Goal: Task Accomplishment & Management: Complete application form

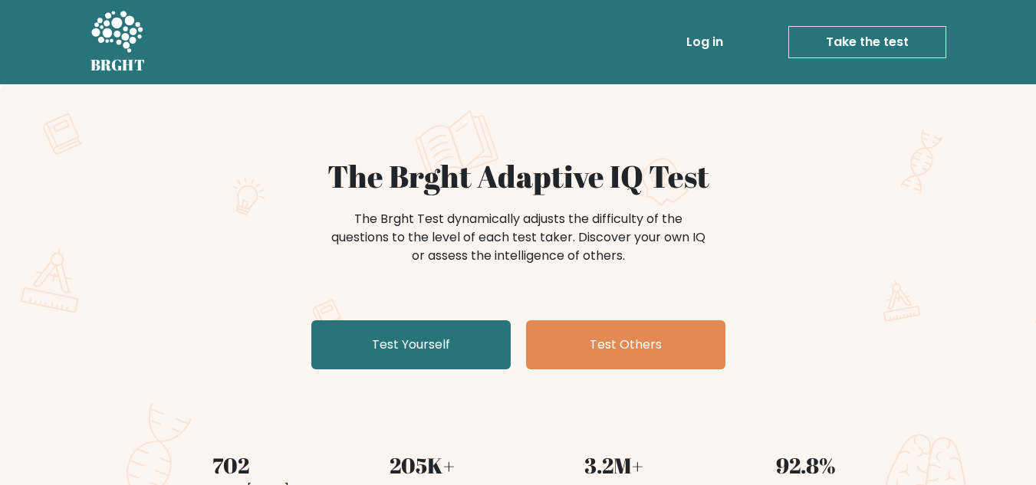
scroll to position [77, 0]
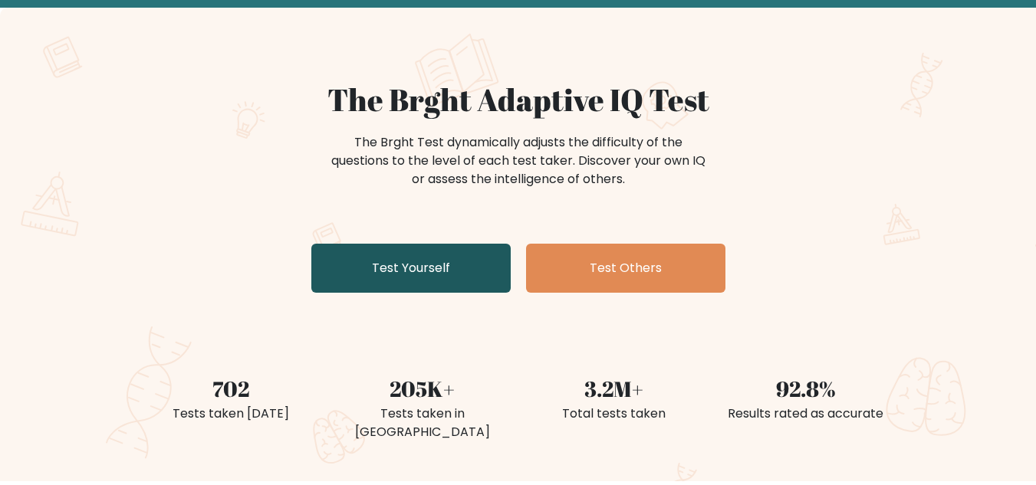
click at [446, 276] on link "Test Yourself" at bounding box center [410, 268] width 199 height 49
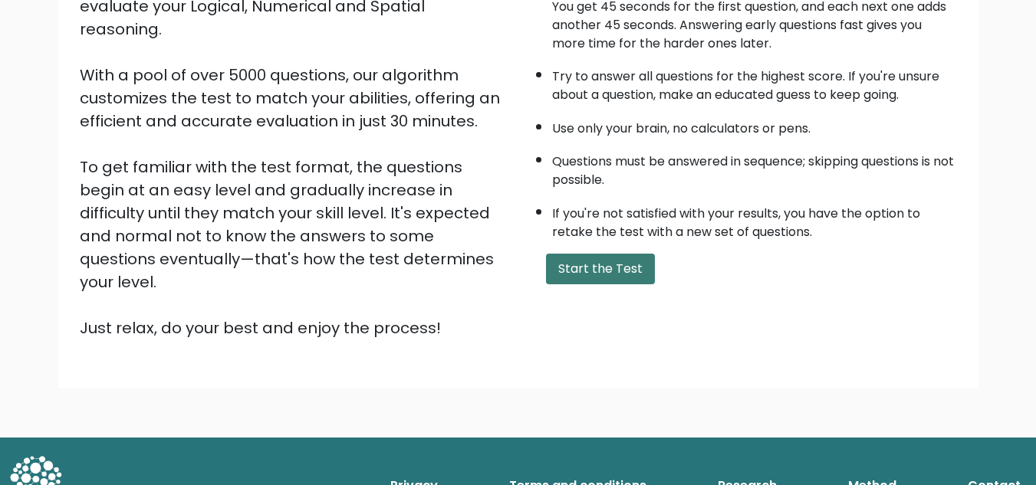
scroll to position [140, 0]
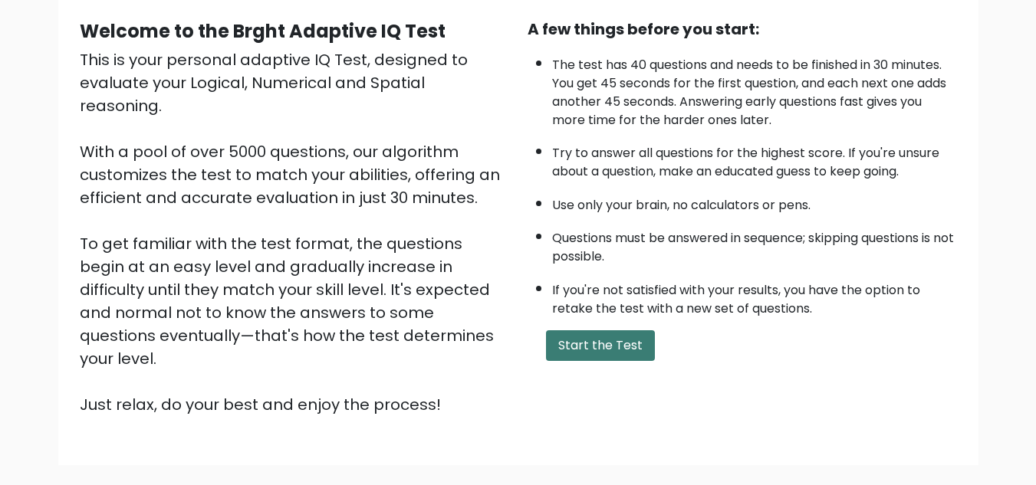
click at [624, 340] on button "Start the Test" at bounding box center [600, 346] width 109 height 31
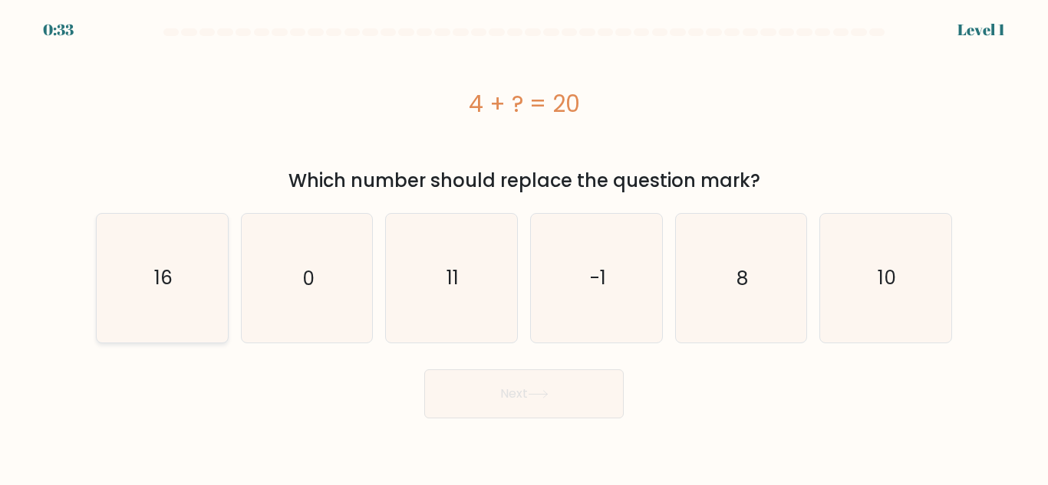
click at [166, 304] on icon "16" at bounding box center [162, 278] width 128 height 128
click at [524, 247] on input "a. 16" at bounding box center [524, 245] width 1 height 4
radio input "true"
click at [555, 387] on button "Next" at bounding box center [523, 394] width 199 height 49
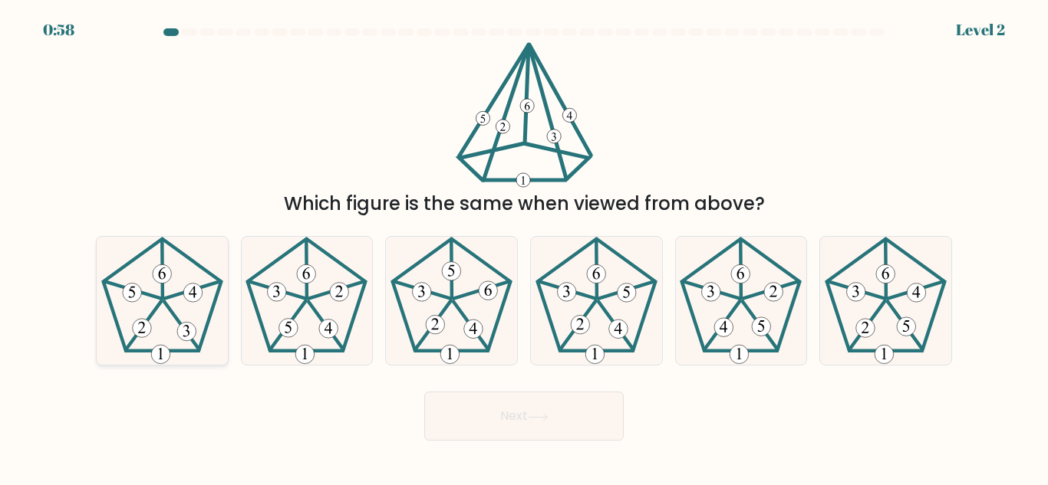
click at [164, 318] on icon at bounding box center [162, 301] width 128 height 128
click at [524, 247] on input "a." at bounding box center [524, 245] width 1 height 4
radio input "true"
click at [496, 411] on button "Next" at bounding box center [523, 416] width 199 height 49
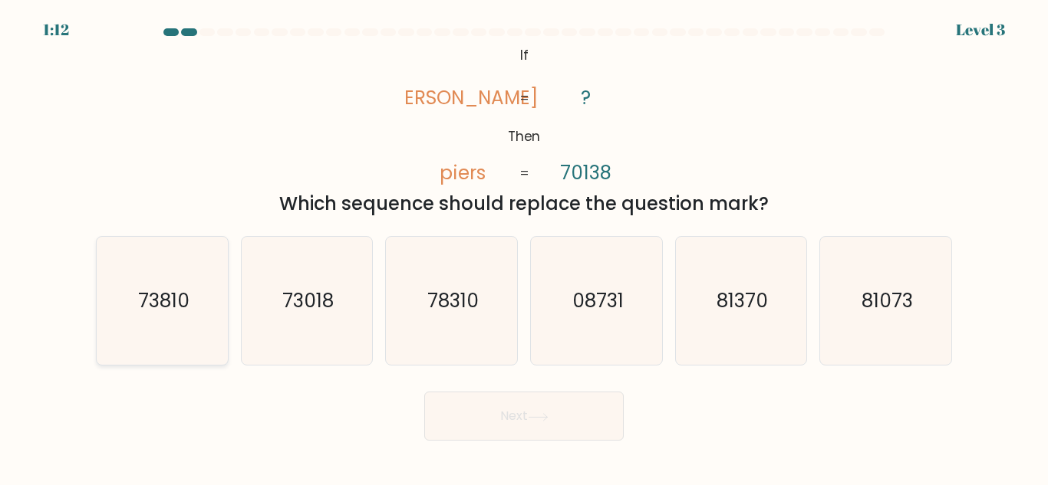
click at [163, 314] on text "73810" at bounding box center [162, 301] width 51 height 27
click at [524, 247] on input "a. 73810" at bounding box center [524, 245] width 1 height 4
radio input "true"
click at [484, 411] on button "Next" at bounding box center [523, 416] width 199 height 49
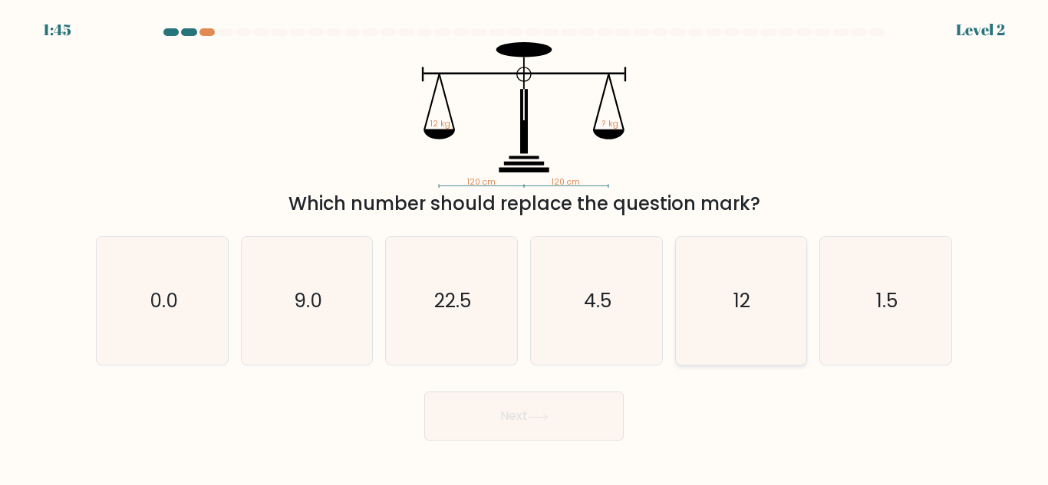
click at [736, 321] on icon "12" at bounding box center [740, 301] width 128 height 128
click at [525, 247] on input "e. 12" at bounding box center [524, 245] width 1 height 4
radio input "true"
click at [536, 419] on icon at bounding box center [538, 417] width 21 height 8
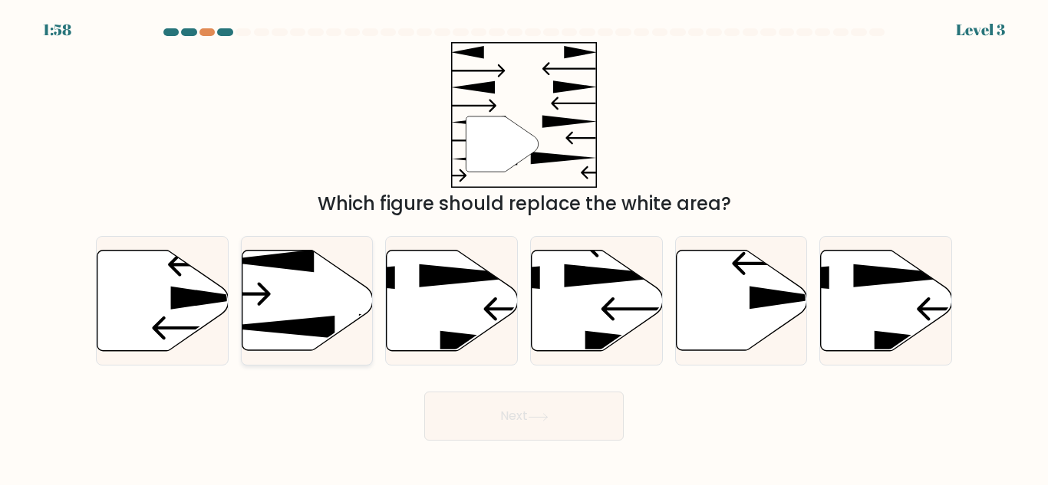
click at [299, 314] on icon at bounding box center [307, 301] width 131 height 100
click at [524, 247] on input "b." at bounding box center [524, 245] width 1 height 4
radio input "true"
click at [506, 412] on button "Next" at bounding box center [523, 416] width 199 height 49
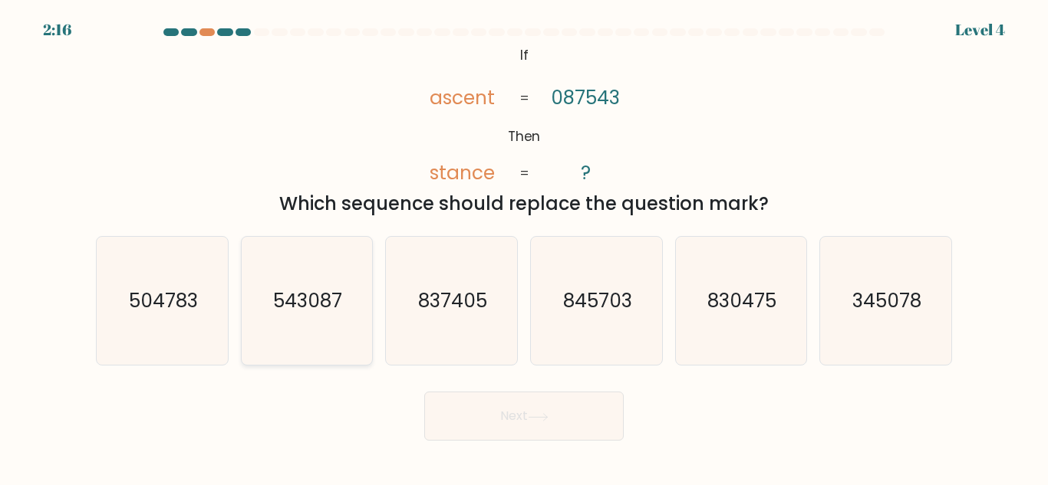
click at [288, 316] on icon "543087" at bounding box center [306, 301] width 128 height 128
click at [524, 247] on input "b. 543087" at bounding box center [524, 245] width 1 height 4
radio input "true"
click at [481, 410] on button "Next" at bounding box center [523, 416] width 199 height 49
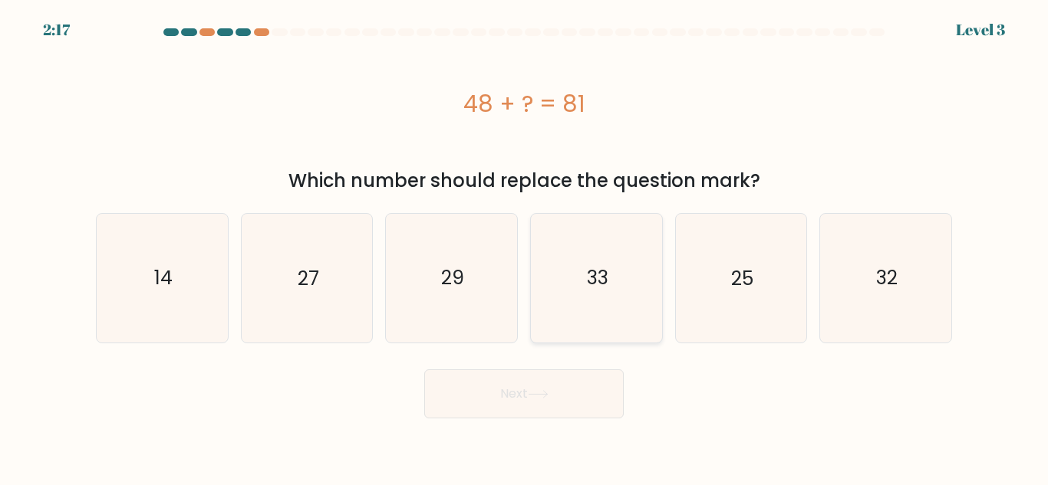
click at [601, 300] on icon "33" at bounding box center [596, 278] width 128 height 128
click at [525, 247] on input "d. 33" at bounding box center [524, 245] width 1 height 4
radio input "true"
click at [530, 393] on button "Next" at bounding box center [523, 394] width 199 height 49
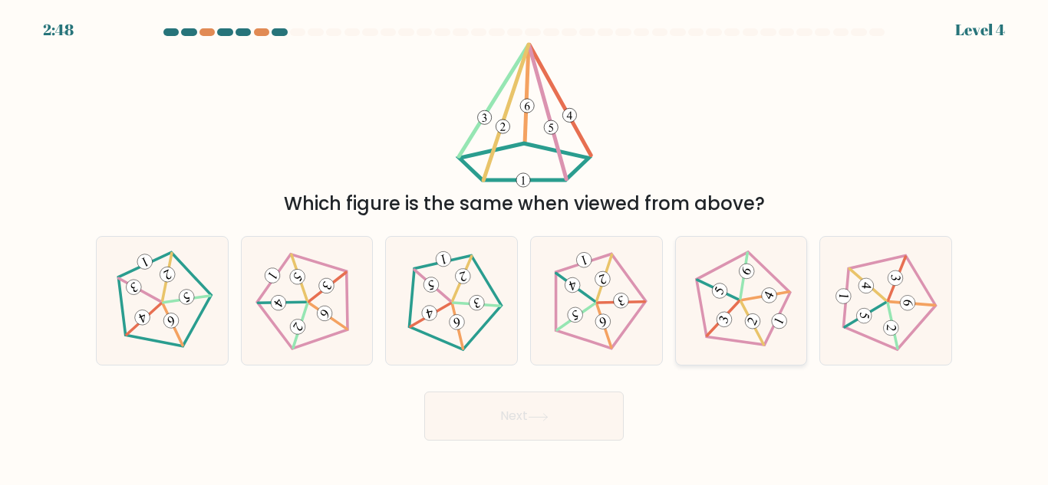
click at [755, 329] on 626 at bounding box center [753, 323] width 48 height 43
click at [525, 247] on input "e." at bounding box center [524, 245] width 1 height 4
radio input "true"
click at [577, 433] on button "Next" at bounding box center [523, 416] width 199 height 49
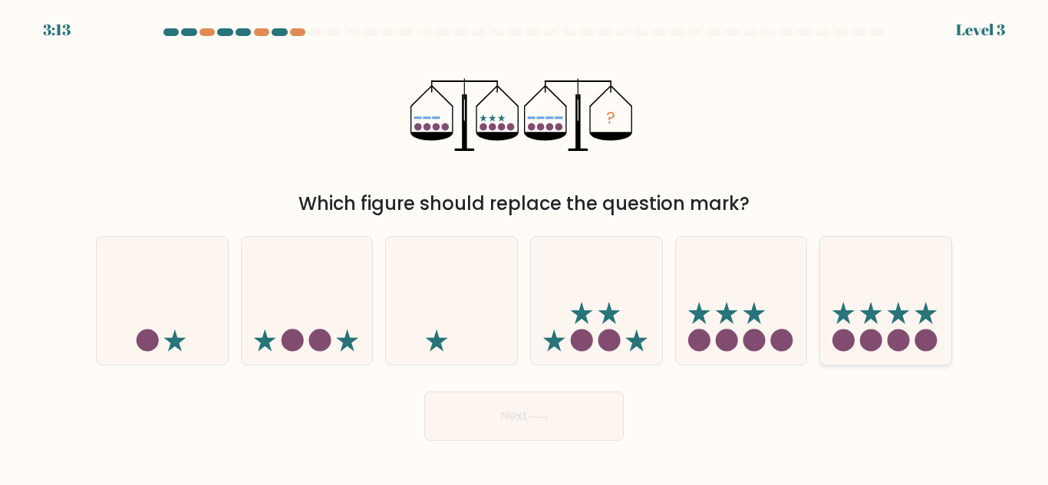
click at [860, 314] on icon at bounding box center [885, 301] width 131 height 108
click at [525, 247] on input "f." at bounding box center [524, 245] width 1 height 4
radio input "true"
click at [574, 422] on button "Next" at bounding box center [523, 416] width 199 height 49
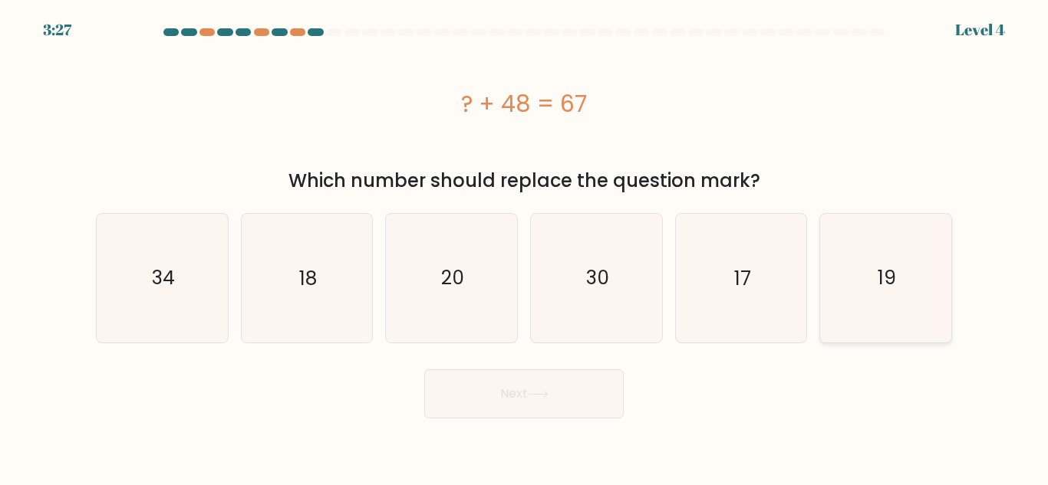
click at [874, 293] on icon "19" at bounding box center [885, 278] width 128 height 128
click at [525, 247] on input "f. 19" at bounding box center [524, 245] width 1 height 4
radio input "true"
click at [579, 410] on button "Next" at bounding box center [523, 394] width 199 height 49
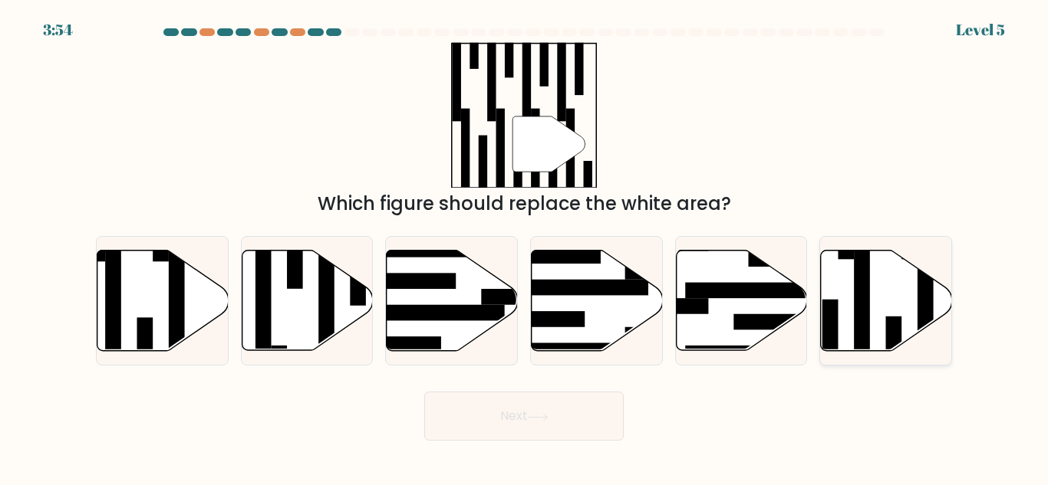
click at [853, 300] on icon at bounding box center [886, 301] width 131 height 100
click at [525, 247] on input "f." at bounding box center [524, 245] width 1 height 4
radio input "true"
click at [578, 413] on button "Next" at bounding box center [523, 416] width 199 height 49
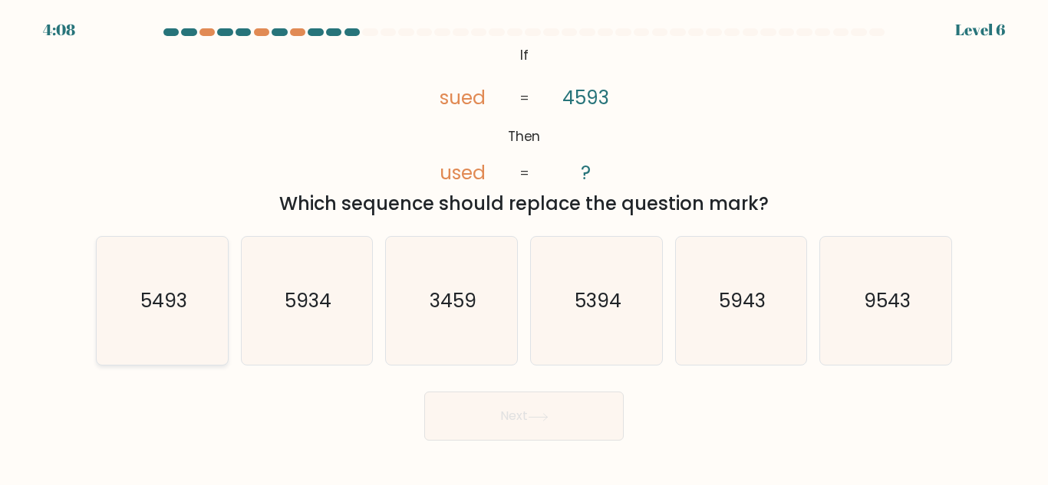
click at [161, 312] on text "5493" at bounding box center [163, 301] width 47 height 27
click at [524, 247] on input "a. 5493" at bounding box center [524, 245] width 1 height 4
radio input "true"
click at [469, 411] on button "Next" at bounding box center [523, 416] width 199 height 49
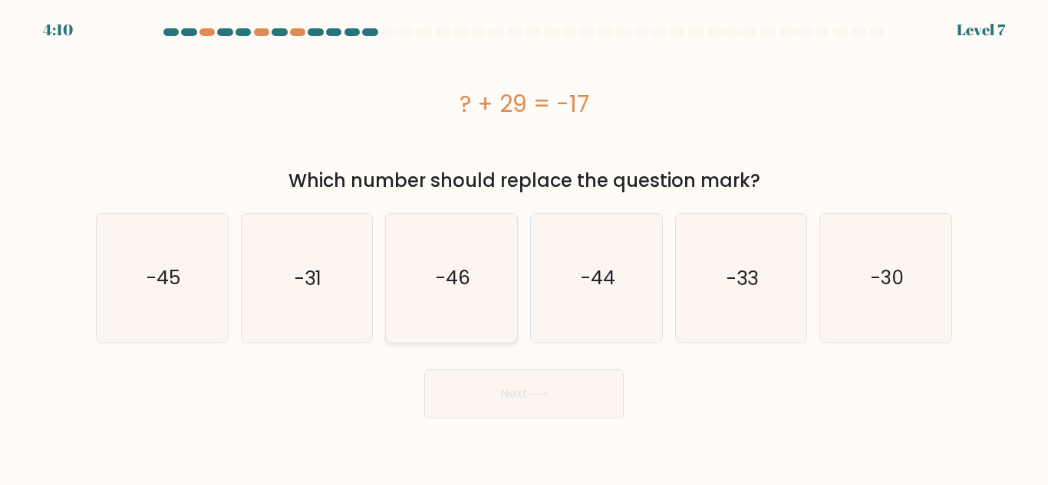
drag, startPoint x: 471, startPoint y: 300, endPoint x: 512, endPoint y: 427, distance: 133.9
click at [472, 302] on icon "-46" at bounding box center [451, 278] width 128 height 128
click at [524, 247] on input "c. -46" at bounding box center [524, 245] width 1 height 4
radio input "true"
click at [504, 380] on button "Next" at bounding box center [523, 394] width 199 height 49
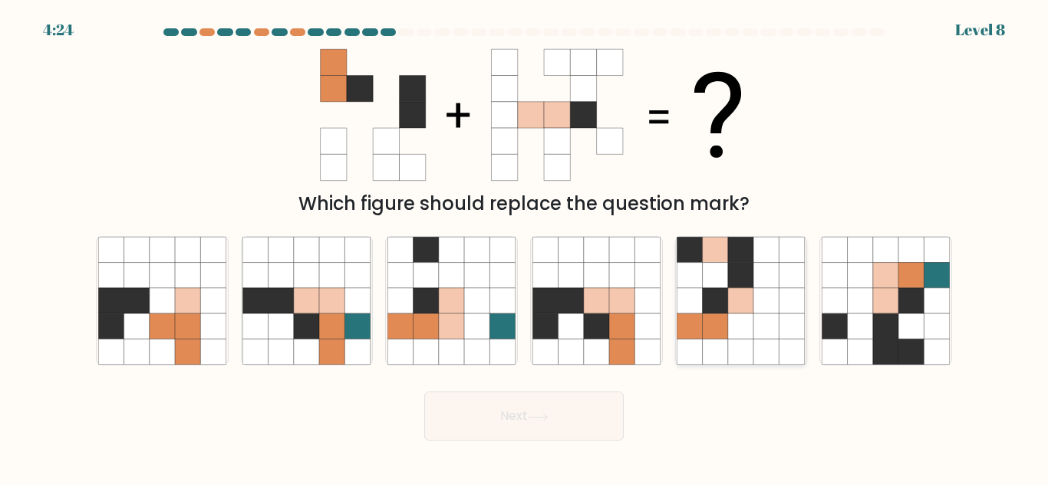
drag, startPoint x: 737, startPoint y: 310, endPoint x: 716, endPoint y: 343, distance: 39.4
click at [737, 311] on icon at bounding box center [740, 300] width 25 height 25
click at [525, 247] on input "e." at bounding box center [524, 245] width 1 height 4
radio input "true"
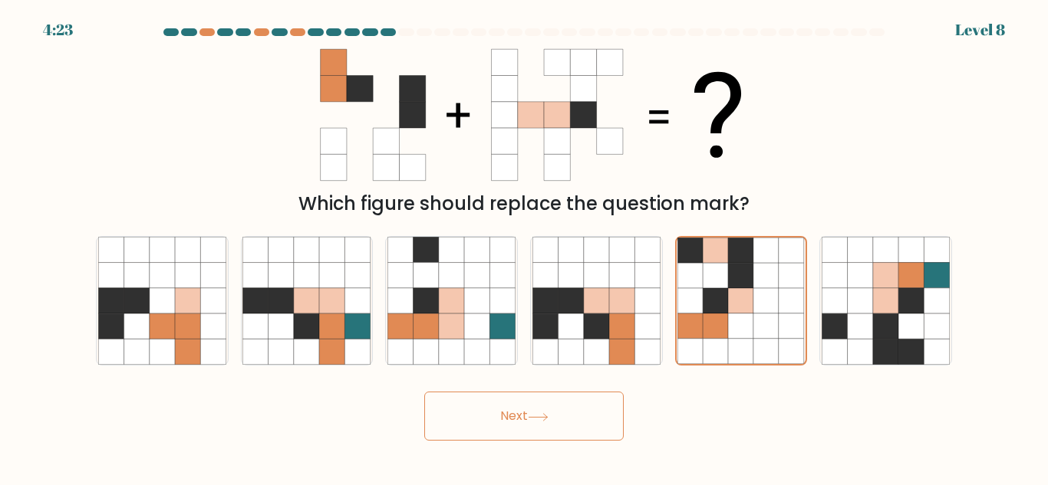
click at [567, 416] on button "Next" at bounding box center [523, 416] width 199 height 49
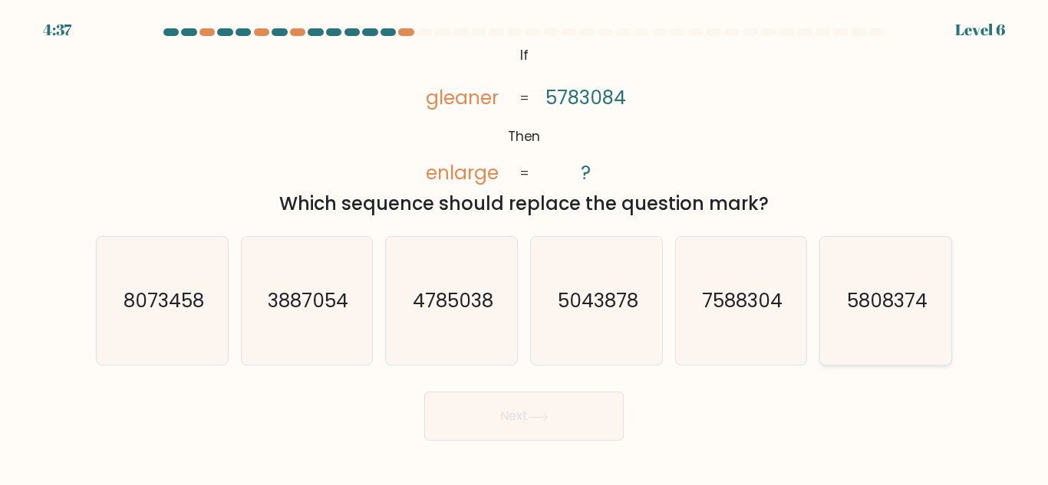
click at [844, 321] on icon "5808374" at bounding box center [885, 301] width 128 height 128
click at [525, 247] on input "f. 5808374" at bounding box center [524, 245] width 1 height 4
radio input "true"
click at [579, 407] on button "Next" at bounding box center [523, 416] width 199 height 49
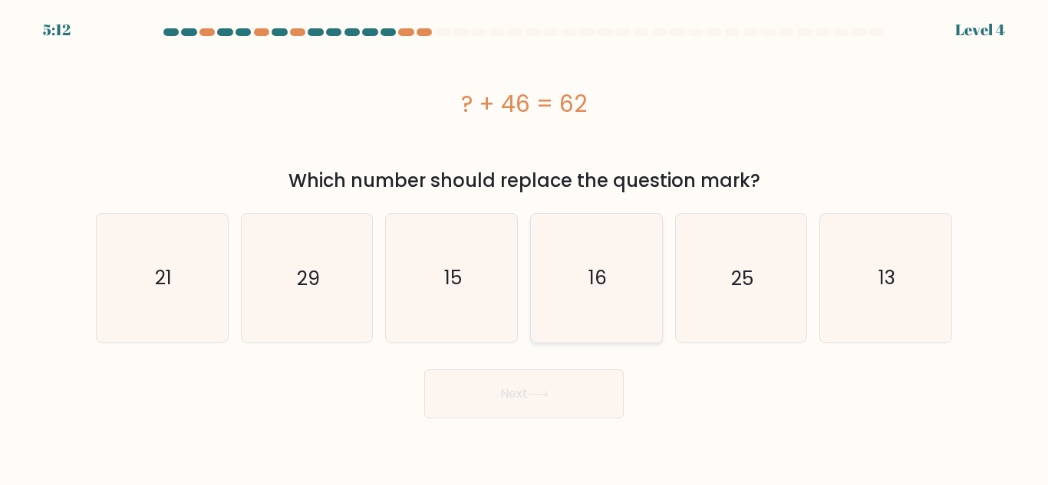
drag, startPoint x: 602, startPoint y: 296, endPoint x: 603, endPoint y: 307, distance: 10.8
click at [603, 298] on icon "16" at bounding box center [596, 278] width 128 height 128
click at [525, 247] on input "d. 16" at bounding box center [524, 245] width 1 height 4
radio input "true"
click at [564, 400] on button "Next" at bounding box center [523, 394] width 199 height 49
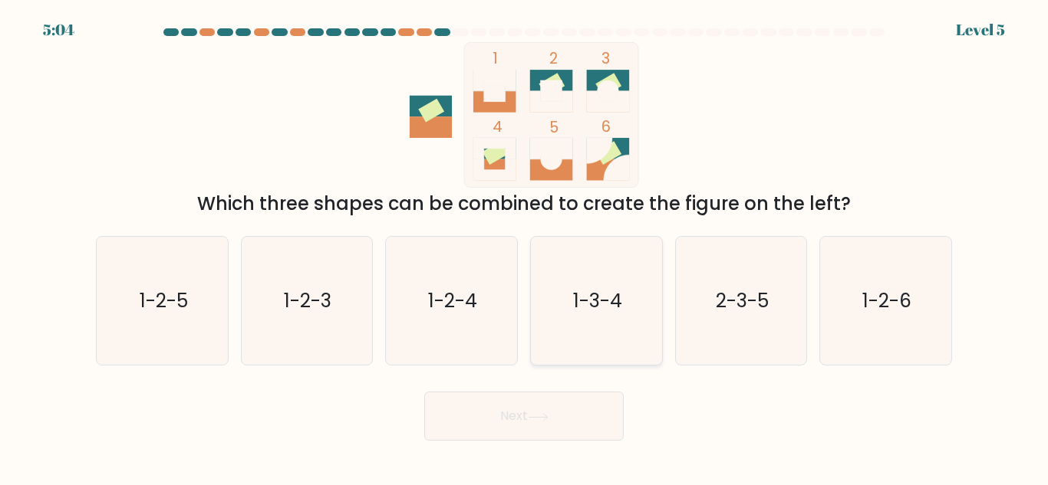
click at [602, 310] on text "1-3-4" at bounding box center [597, 301] width 49 height 27
click at [525, 247] on input "d. 1-3-4" at bounding box center [524, 245] width 1 height 4
radio input "true"
click at [555, 420] on button "Next" at bounding box center [523, 416] width 199 height 49
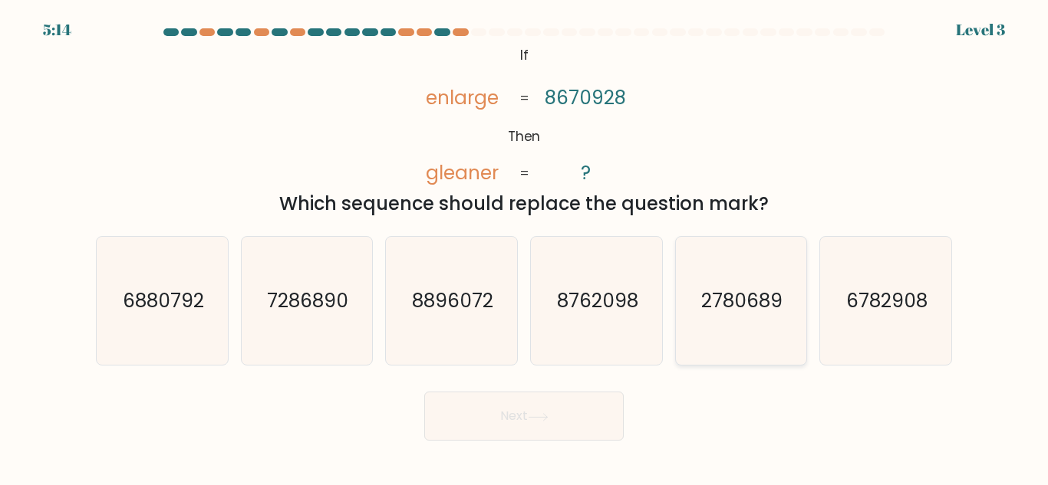
drag, startPoint x: 746, startPoint y: 272, endPoint x: 762, endPoint y: 314, distance: 44.9
click at [751, 285] on icon "2780689" at bounding box center [740, 301] width 128 height 128
click at [525, 247] on input "e. 2780689" at bounding box center [524, 245] width 1 height 4
radio input "true"
click at [551, 410] on button "Next" at bounding box center [523, 416] width 199 height 49
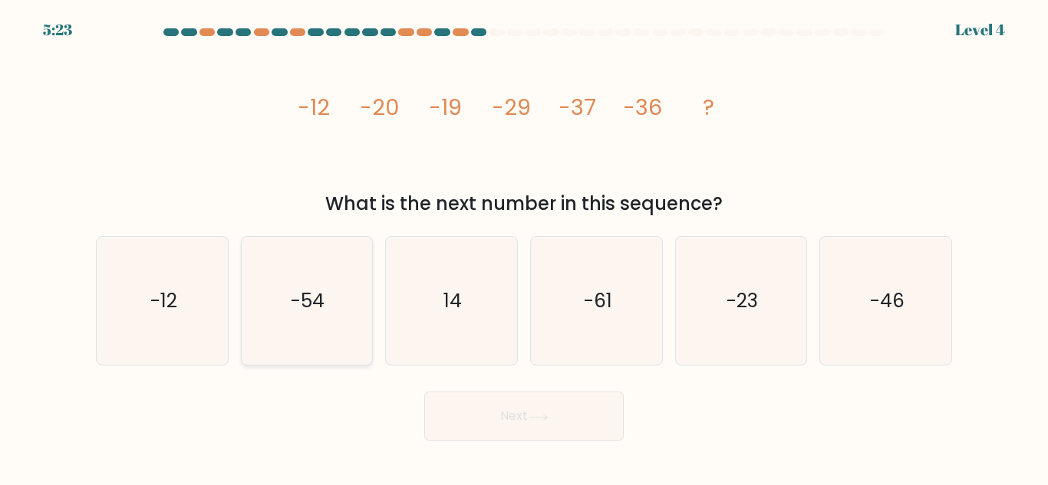
click at [331, 281] on icon "-54" at bounding box center [306, 301] width 128 height 128
click at [524, 247] on input "b. -54" at bounding box center [524, 245] width 1 height 4
radio input "true"
click at [492, 400] on button "Next" at bounding box center [523, 416] width 199 height 49
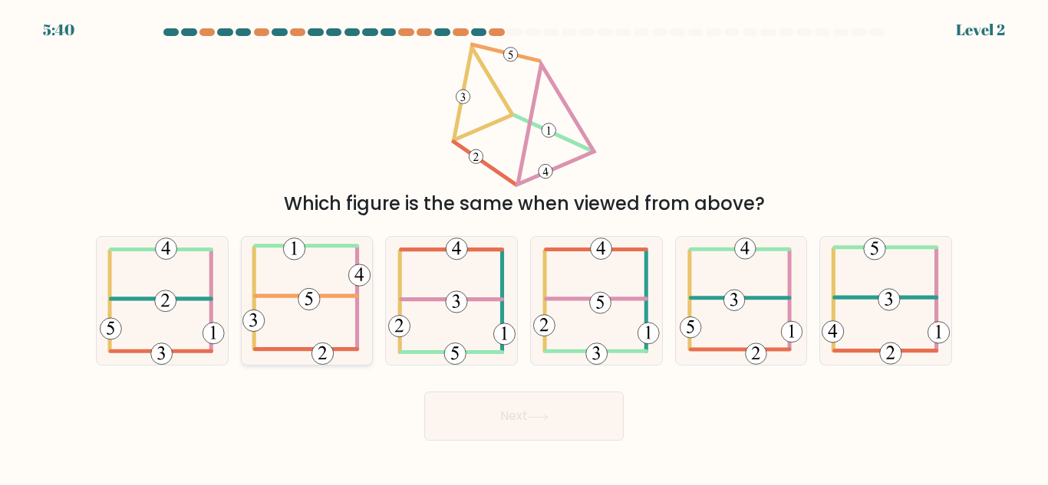
drag, startPoint x: 309, startPoint y: 301, endPoint x: 370, endPoint y: 351, distance: 79.5
click at [310, 301] on 714 at bounding box center [308, 299] width 21 height 21
click at [524, 247] on input "b." at bounding box center [524, 245] width 1 height 4
radio input "true"
click at [517, 422] on button "Next" at bounding box center [523, 416] width 199 height 49
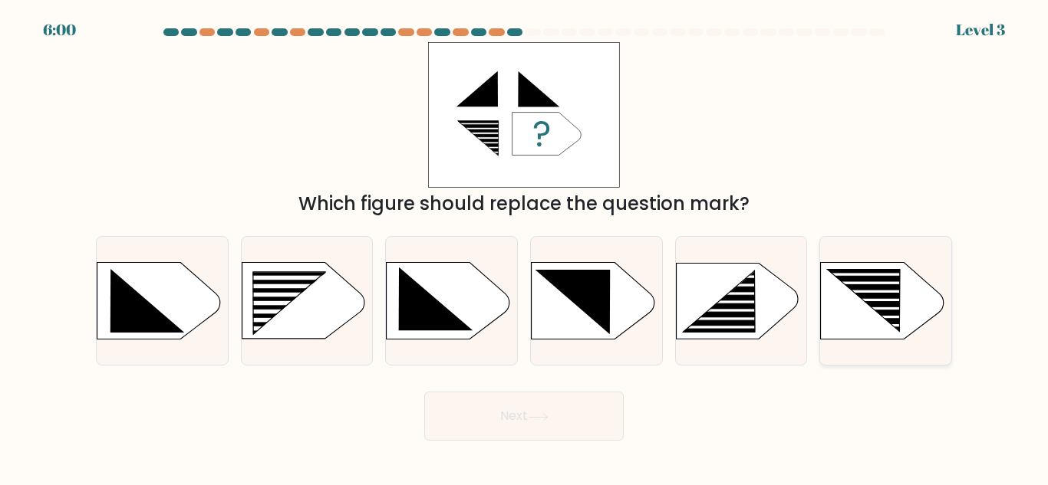
click at [876, 298] on icon at bounding box center [864, 300] width 72 height 61
click at [525, 247] on input "f." at bounding box center [524, 245] width 1 height 4
radio input "true"
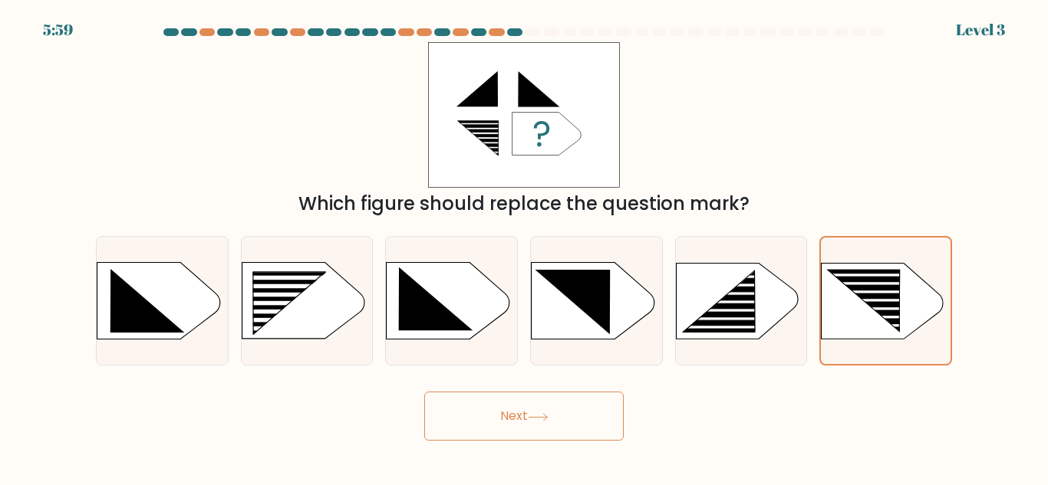
click at [578, 423] on button "Next" at bounding box center [523, 416] width 199 height 49
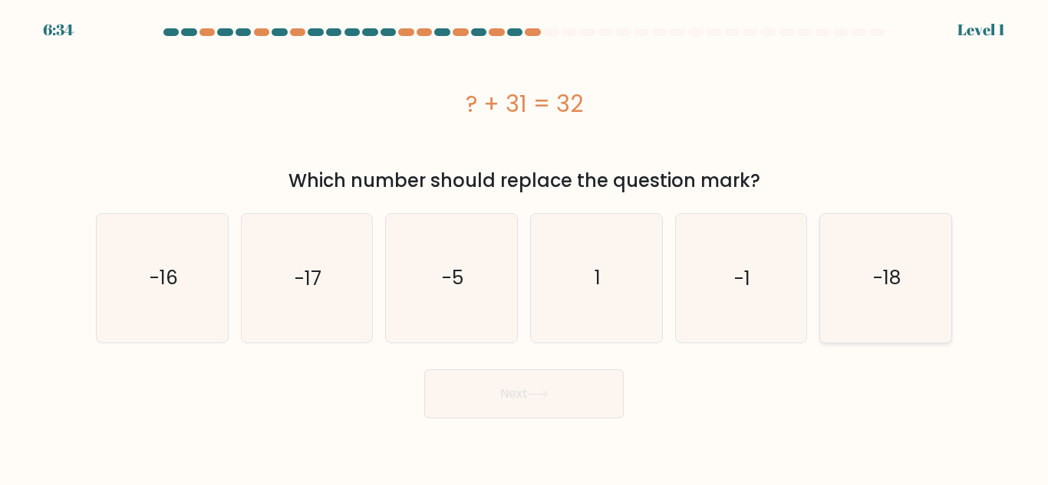
click at [877, 278] on text "-18" at bounding box center [887, 278] width 28 height 27
click at [525, 247] on input "f. -18" at bounding box center [524, 245] width 1 height 4
radio input "true"
click at [578, 386] on button "Next" at bounding box center [523, 394] width 199 height 49
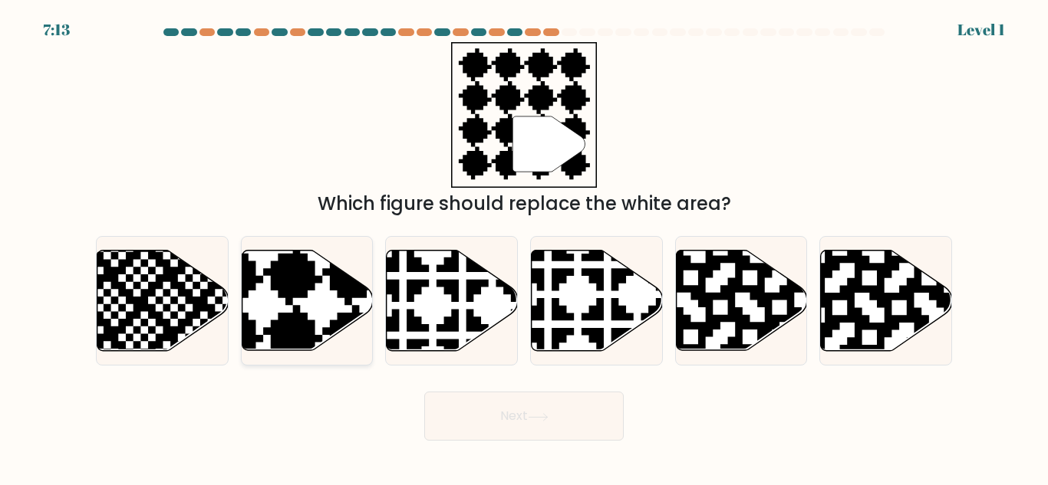
click at [328, 308] on icon at bounding box center [307, 301] width 131 height 100
click at [524, 247] on input "b." at bounding box center [524, 245] width 1 height 4
radio input "true"
click at [503, 418] on button "Next" at bounding box center [523, 416] width 199 height 49
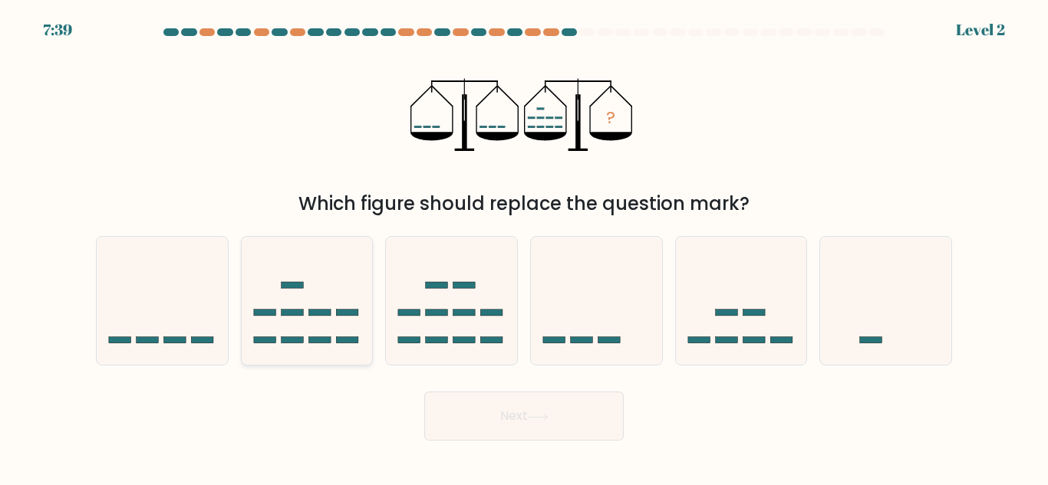
click at [319, 321] on icon at bounding box center [307, 301] width 131 height 108
click at [524, 247] on input "b." at bounding box center [524, 245] width 1 height 4
radio input "true"
click at [512, 413] on button "Next" at bounding box center [523, 416] width 199 height 49
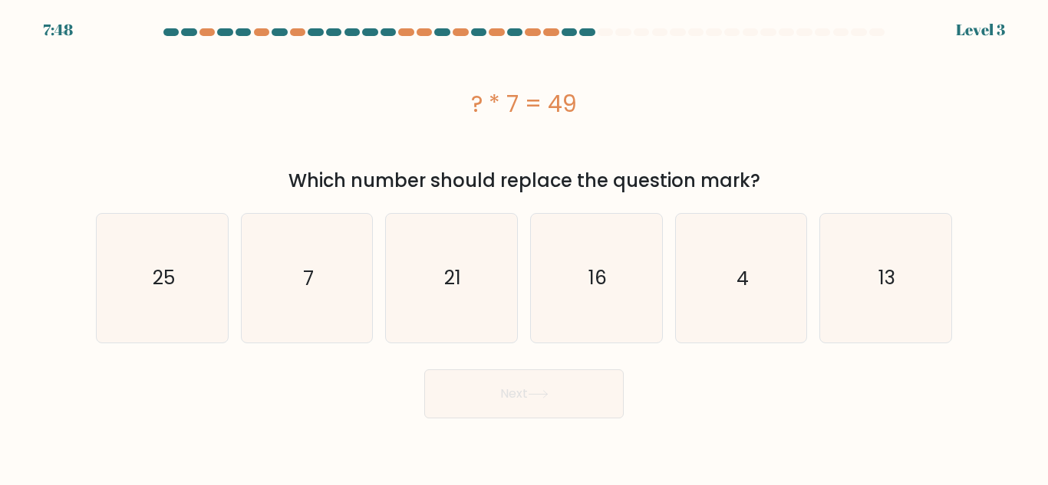
drag, startPoint x: 298, startPoint y: 268, endPoint x: 403, endPoint y: 350, distance: 133.8
click at [304, 271] on icon "7" at bounding box center [306, 278] width 128 height 128
click at [524, 247] on input "b. 7" at bounding box center [524, 245] width 1 height 4
radio input "true"
click at [472, 402] on button "Next" at bounding box center [523, 394] width 199 height 49
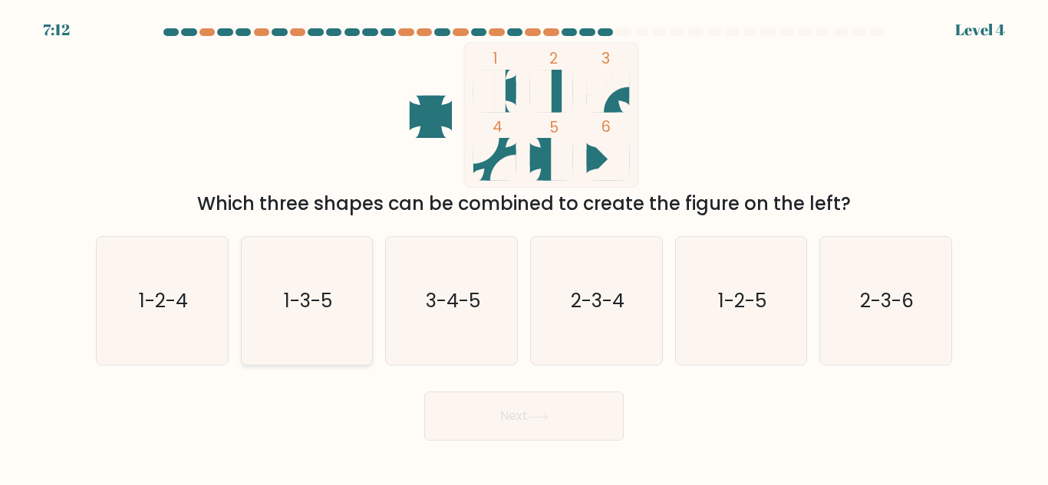
click at [299, 300] on text "1-3-5" at bounding box center [308, 301] width 48 height 27
click at [524, 247] on input "b. 1-3-5" at bounding box center [524, 245] width 1 height 4
radio input "true"
click at [487, 409] on button "Next" at bounding box center [523, 416] width 199 height 49
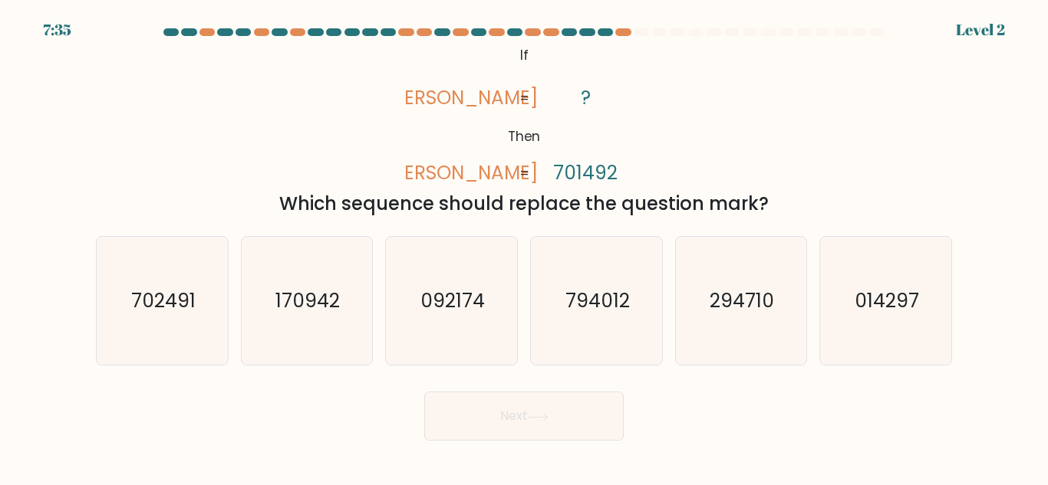
drag, startPoint x: 176, startPoint y: 296, endPoint x: 409, endPoint y: 413, distance: 260.0
click at [181, 298] on text "702491" at bounding box center [163, 301] width 64 height 27
click at [524, 247] on input "a. 702491" at bounding box center [524, 245] width 1 height 4
radio input "true"
click at [518, 418] on button "Next" at bounding box center [523, 416] width 199 height 49
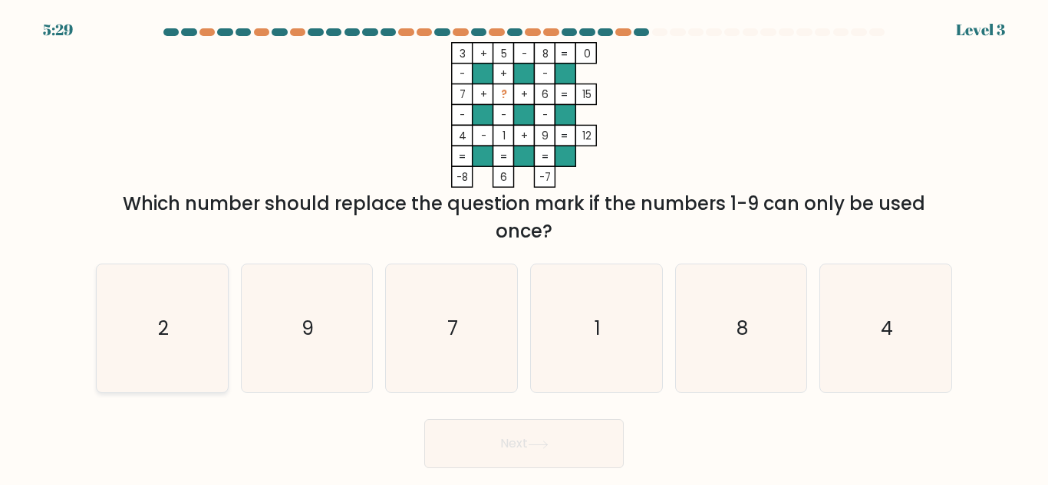
click at [190, 352] on icon "2" at bounding box center [162, 329] width 128 height 128
click at [524, 247] on input "a. 2" at bounding box center [524, 245] width 1 height 4
radio input "true"
click at [503, 459] on button "Next" at bounding box center [523, 444] width 199 height 49
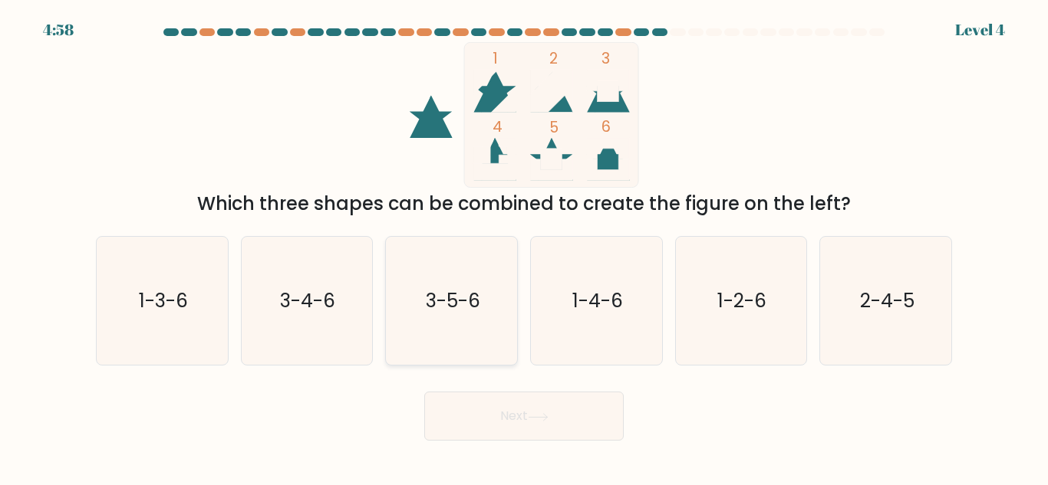
drag, startPoint x: 456, startPoint y: 308, endPoint x: 469, endPoint y: 334, distance: 29.2
click at [457, 308] on text "3-5-6" at bounding box center [453, 301] width 54 height 27
click at [524, 247] on input "c. 3-5-6" at bounding box center [524, 245] width 1 height 4
radio input "true"
click at [473, 415] on button "Next" at bounding box center [523, 416] width 199 height 49
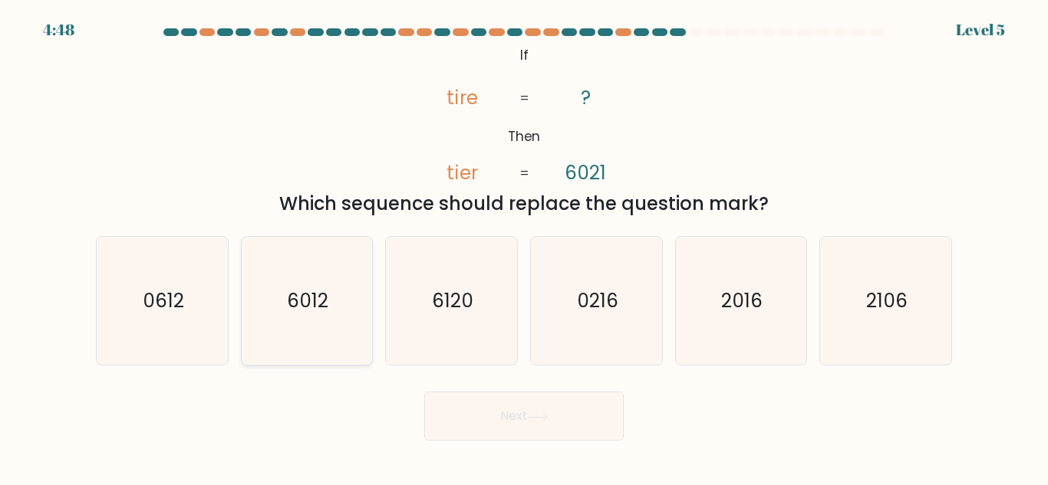
click at [312, 308] on text "6012" at bounding box center [308, 301] width 41 height 27
click at [524, 247] on input "b. 6012" at bounding box center [524, 245] width 1 height 4
radio input "true"
click at [504, 413] on button "Next" at bounding box center [523, 416] width 199 height 49
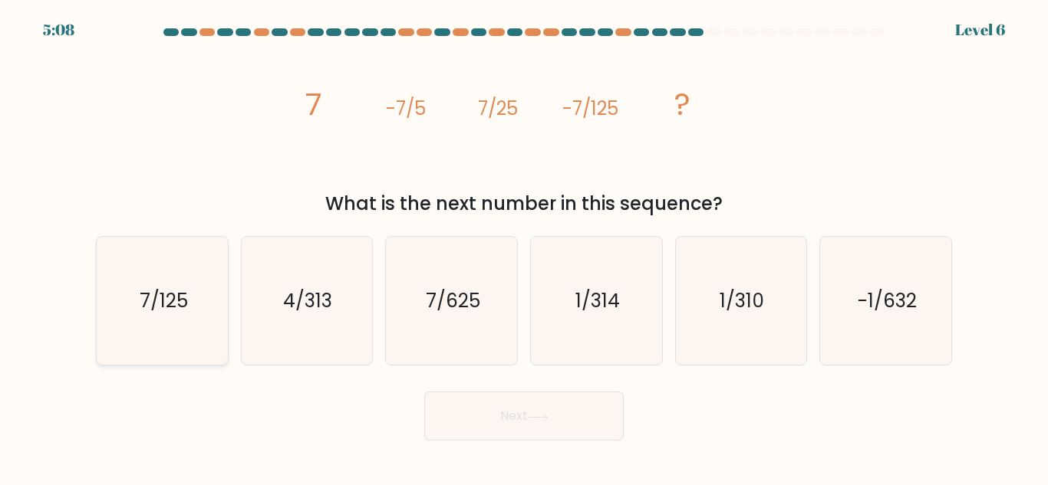
click at [192, 312] on icon "7/125" at bounding box center [162, 301] width 128 height 128
click at [524, 247] on input "a. 7/125" at bounding box center [524, 245] width 1 height 4
radio input "true"
click at [508, 423] on button "Next" at bounding box center [523, 416] width 199 height 49
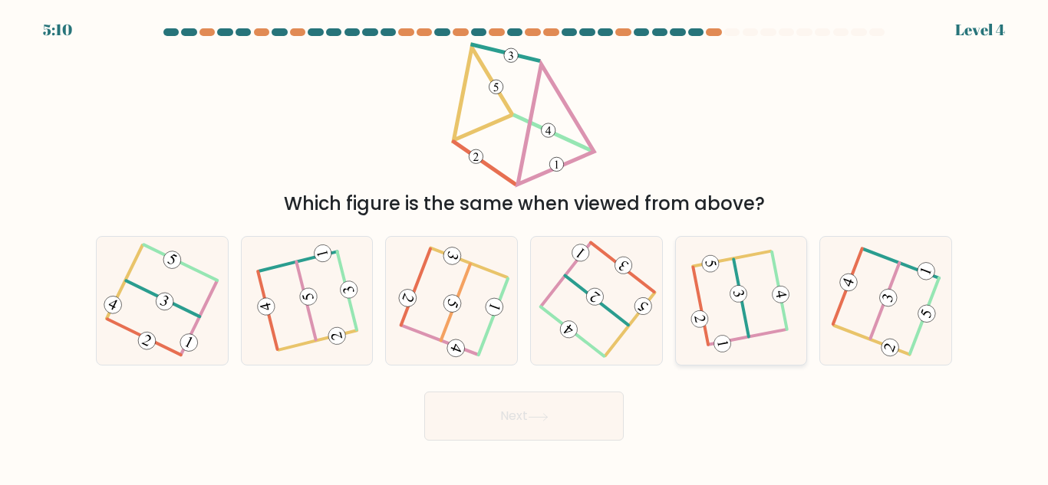
drag, startPoint x: 745, startPoint y: 301, endPoint x: 740, endPoint y: 311, distance: 12.0
click at [746, 301] on icon at bounding box center [741, 301] width 98 height 103
click at [525, 247] on input "e." at bounding box center [524, 245] width 1 height 4
radio input "true"
click at [525, 416] on button "Next" at bounding box center [523, 416] width 199 height 49
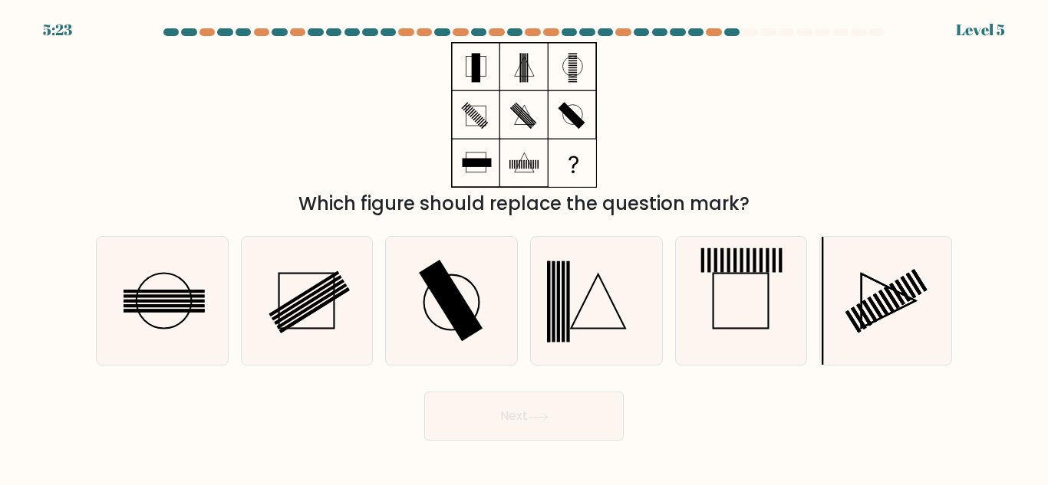
drag, startPoint x: 180, startPoint y: 296, endPoint x: 468, endPoint y: 402, distance: 306.5
click at [182, 298] on icon at bounding box center [162, 301] width 128 height 128
click at [524, 247] on input "a." at bounding box center [524, 245] width 1 height 4
radio input "true"
click at [551, 425] on button "Next" at bounding box center [523, 416] width 199 height 49
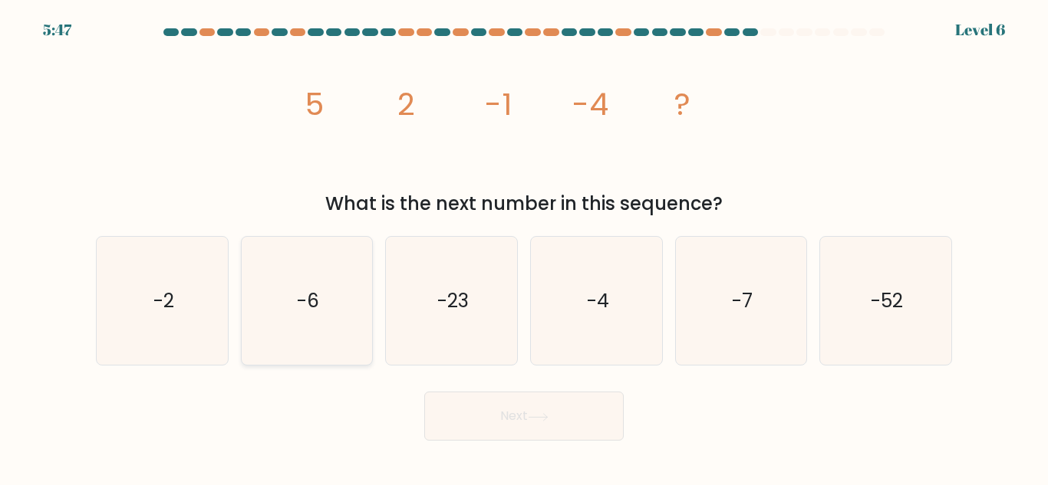
click at [329, 320] on icon "-6" at bounding box center [306, 301] width 128 height 128
click at [524, 247] on input "b. -6" at bounding box center [524, 245] width 1 height 4
radio input "true"
click at [545, 422] on button "Next" at bounding box center [523, 416] width 199 height 49
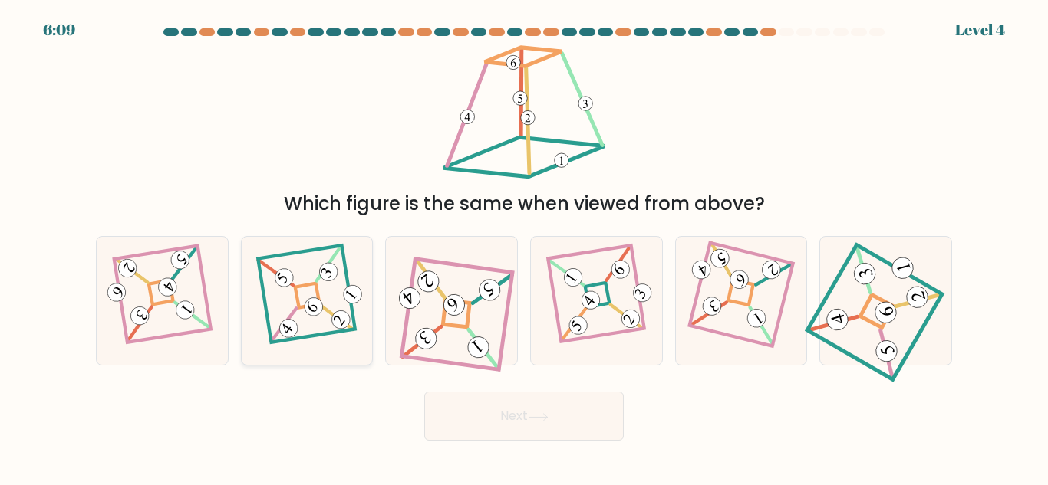
click at [329, 303] on icon at bounding box center [306, 301] width 88 height 103
click at [524, 247] on input "b." at bounding box center [524, 245] width 1 height 4
radio input "true"
click at [492, 408] on button "Next" at bounding box center [523, 416] width 199 height 49
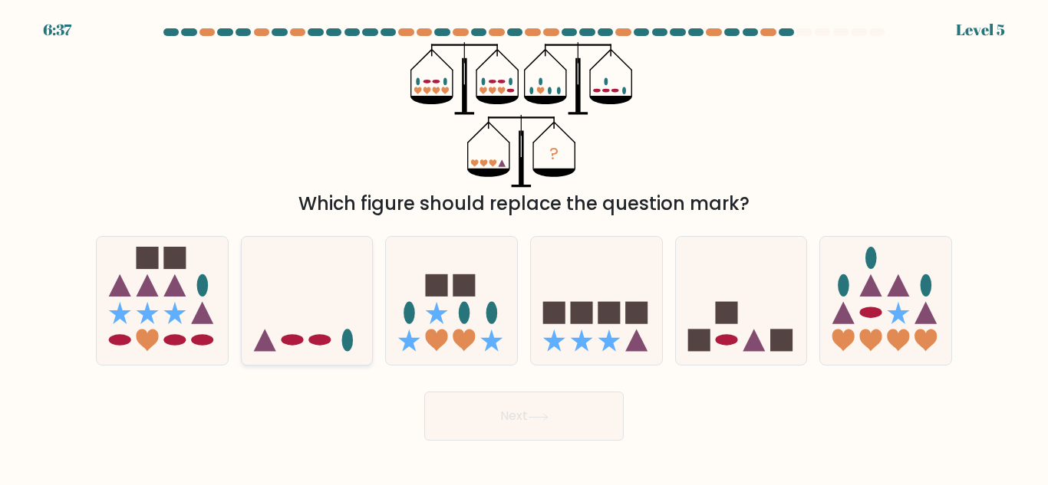
click at [298, 350] on icon at bounding box center [307, 301] width 131 height 108
click at [524, 247] on input "b." at bounding box center [524, 245] width 1 height 4
radio input "true"
click at [476, 411] on button "Next" at bounding box center [523, 416] width 199 height 49
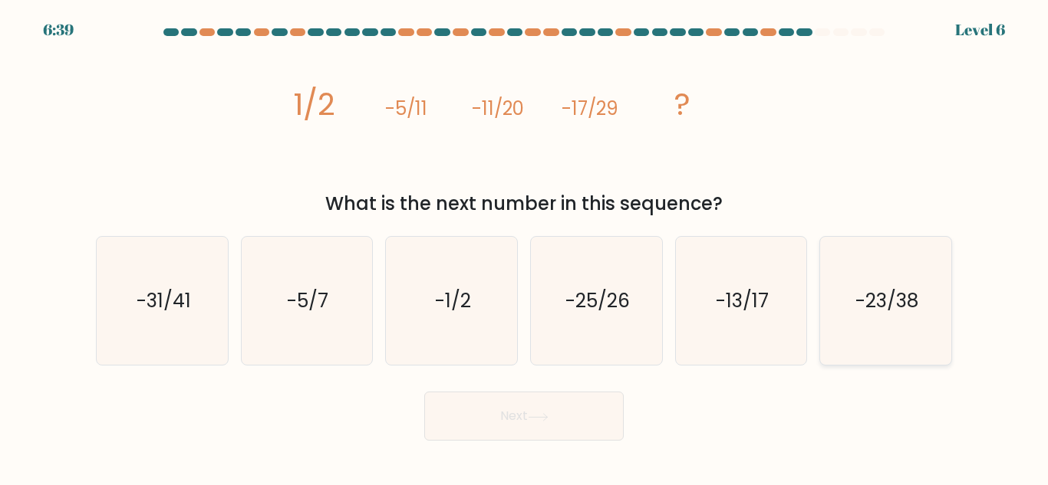
drag, startPoint x: 855, startPoint y: 301, endPoint x: 844, endPoint y: 302, distance: 10.8
click at [855, 301] on text "-23/38" at bounding box center [886, 301] width 63 height 27
click at [525, 247] on input "f. -23/38" at bounding box center [524, 245] width 1 height 4
radio input "true"
click at [553, 413] on button "Next" at bounding box center [523, 416] width 199 height 49
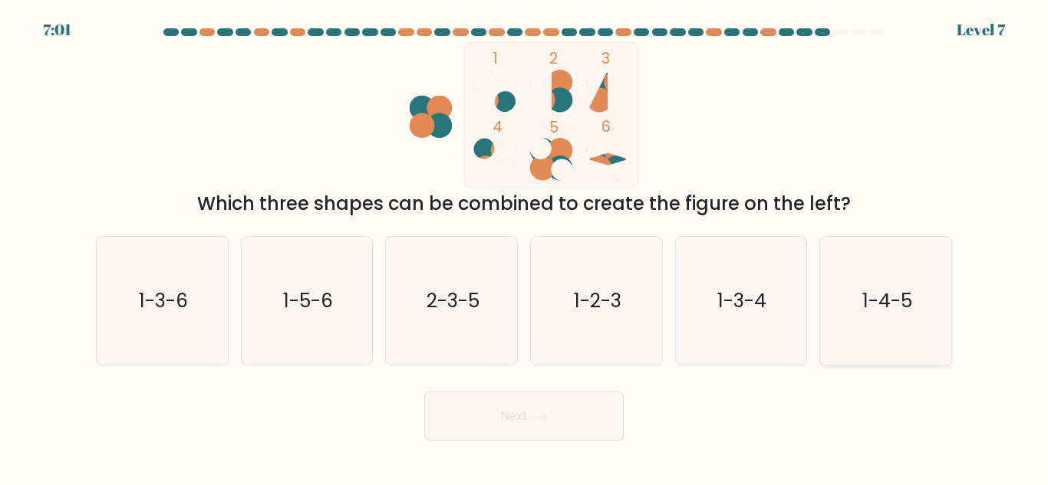
drag, startPoint x: 884, startPoint y: 307, endPoint x: 849, endPoint y: 329, distance: 41.7
click at [884, 308] on text "1-4-5" at bounding box center [887, 301] width 50 height 27
click at [525, 247] on input "f. 1-4-5" at bounding box center [524, 245] width 1 height 4
radio input "true"
click at [575, 412] on button "Next" at bounding box center [523, 416] width 199 height 49
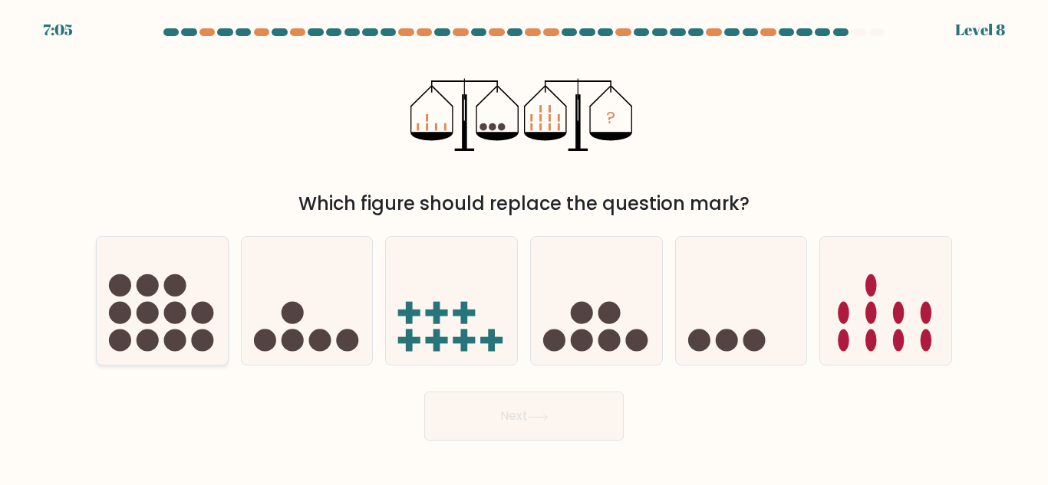
click at [153, 329] on icon at bounding box center [162, 301] width 131 height 108
click at [524, 247] on input "a." at bounding box center [524, 245] width 1 height 4
radio input "true"
click at [478, 416] on button "Next" at bounding box center [523, 416] width 199 height 49
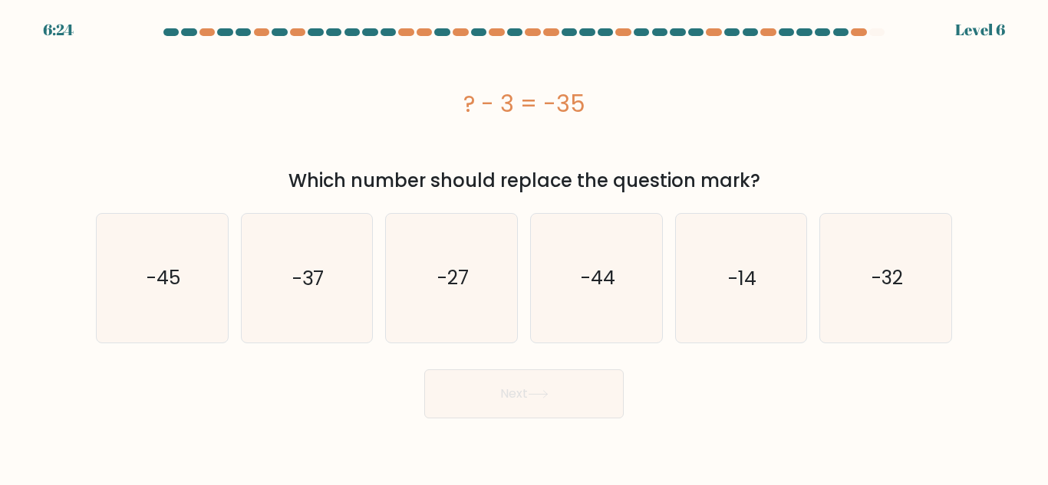
drag, startPoint x: 316, startPoint y: 309, endPoint x: 420, endPoint y: 377, distance: 123.6
click at [335, 337] on icon "-37" at bounding box center [306, 278] width 128 height 128
click at [470, 393] on button "Next" at bounding box center [523, 394] width 199 height 49
click at [280, 313] on icon "-37" at bounding box center [306, 278] width 128 height 128
click at [524, 247] on input "b. -37" at bounding box center [524, 245] width 1 height 4
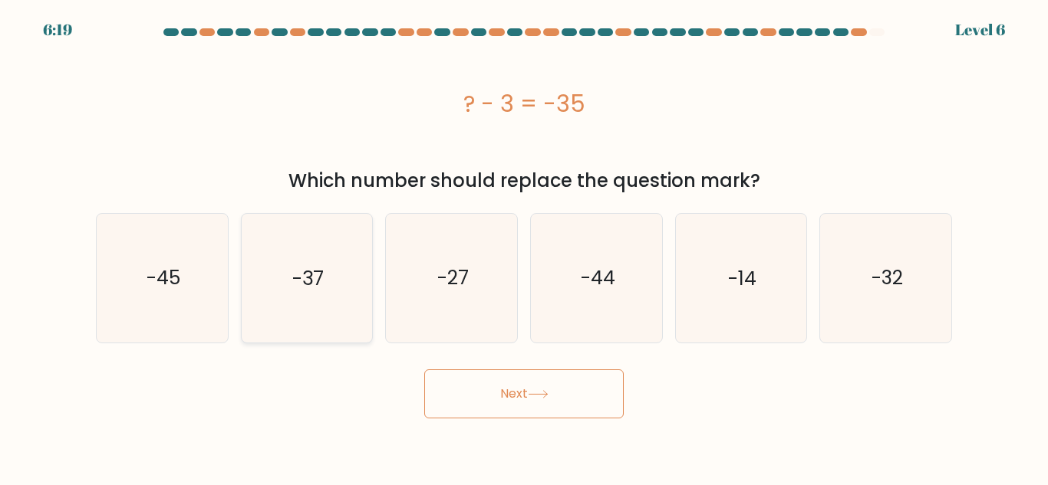
radio input "true"
click at [466, 397] on button "Next" at bounding box center [523, 394] width 199 height 49
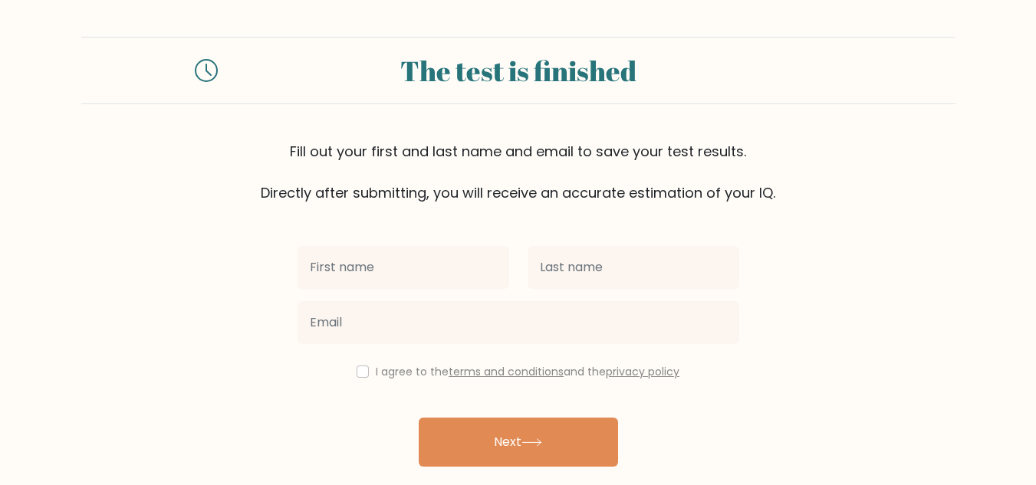
scroll to position [53, 0]
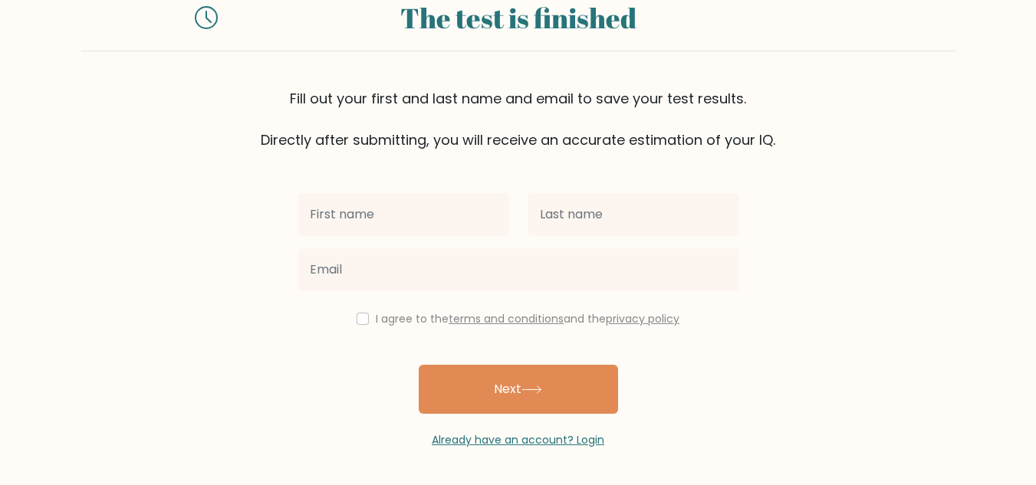
click at [390, 215] on input "text" at bounding box center [404, 214] width 212 height 43
type input "[PERSON_NAME]"
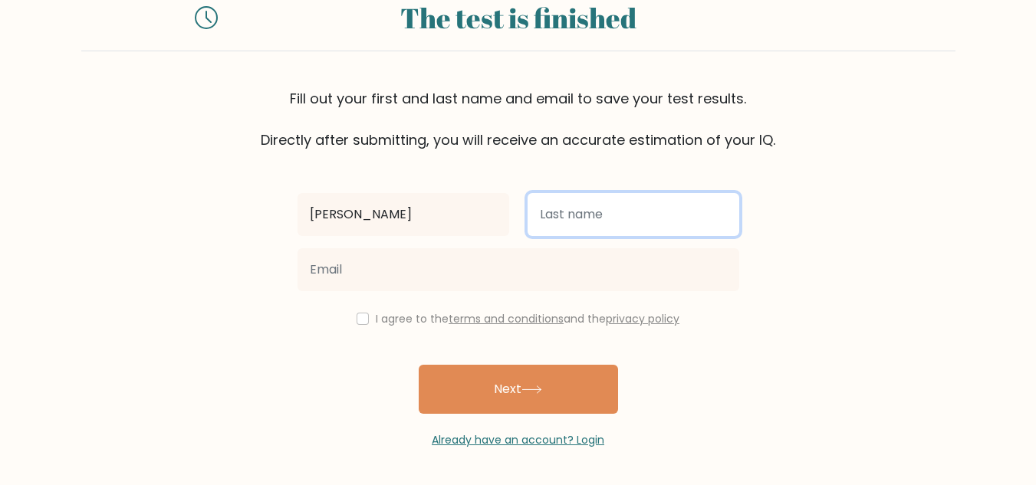
click at [551, 215] on input "text" at bounding box center [634, 214] width 212 height 43
type input "Mondoñedo"
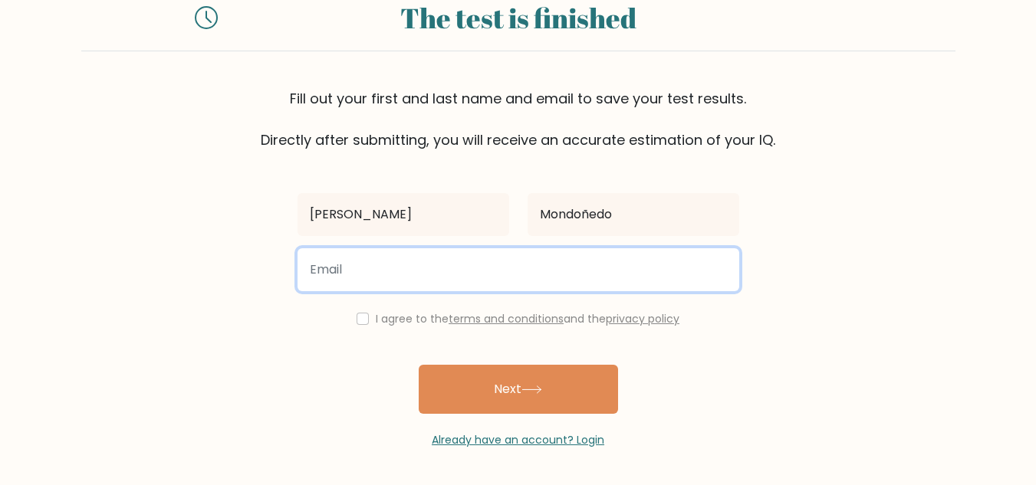
click at [426, 275] on input "email" at bounding box center [519, 269] width 442 height 43
type input "bernadettemondonedo431@gmail.com"
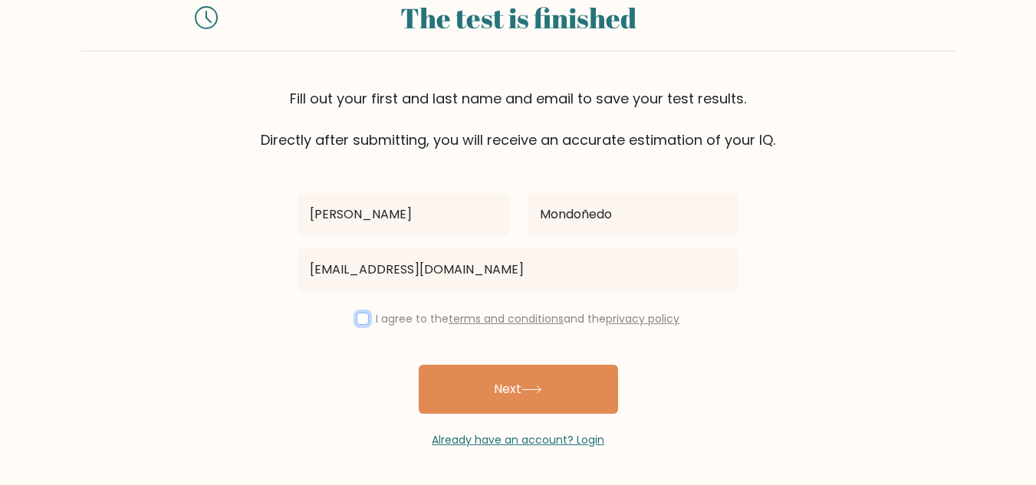
click at [359, 322] on input "checkbox" at bounding box center [363, 319] width 12 height 12
checkbox input "true"
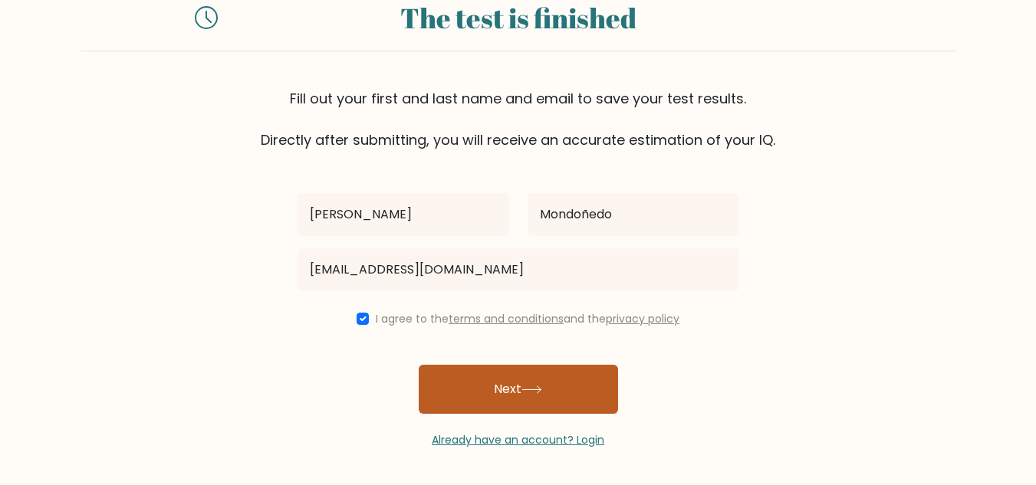
click at [456, 392] on button "Next" at bounding box center [518, 389] width 199 height 49
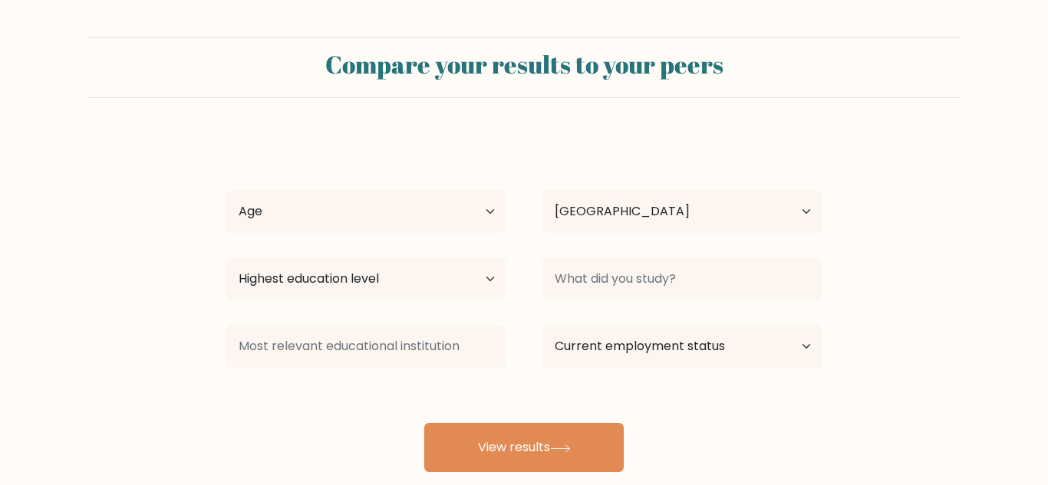
select select "PH"
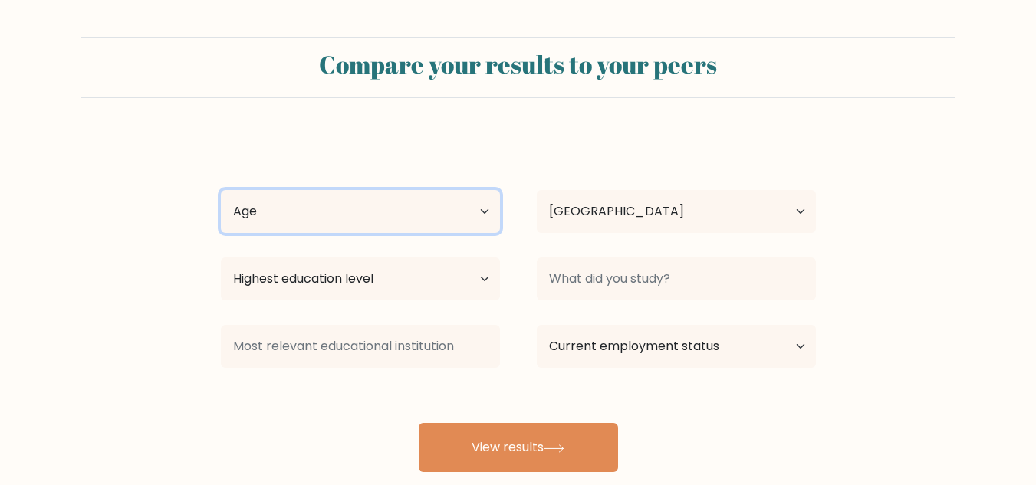
click at [480, 216] on select "Age Under 18 years old 18-24 years old 25-34 years old 35-44 years old 45-54 ye…" at bounding box center [360, 211] width 279 height 43
select select "35_44"
click at [221, 190] on select "Age Under 18 years old 18-24 years old 25-34 years old 35-44 years old 45-54 ye…" at bounding box center [360, 211] width 279 height 43
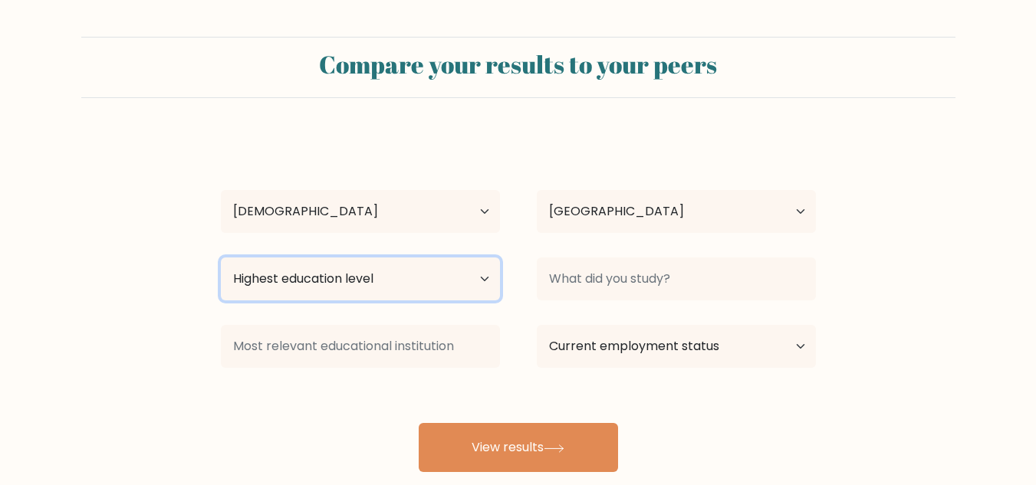
drag, startPoint x: 483, startPoint y: 280, endPoint x: 482, endPoint y: 289, distance: 9.3
click at [483, 280] on select "Highest education level No schooling Primary Lower Secondary Upper Secondary Oc…" at bounding box center [360, 279] width 279 height 43
select select "occupation_specific"
click at [221, 258] on select "Highest education level No schooling Primary Lower Secondary Upper Secondary Oc…" at bounding box center [360, 279] width 279 height 43
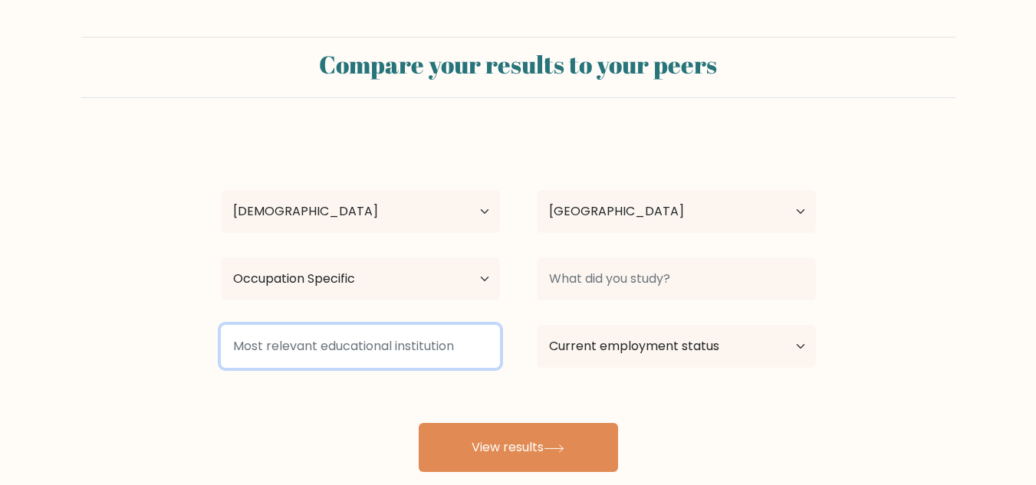
click at [453, 354] on input at bounding box center [360, 346] width 279 height 43
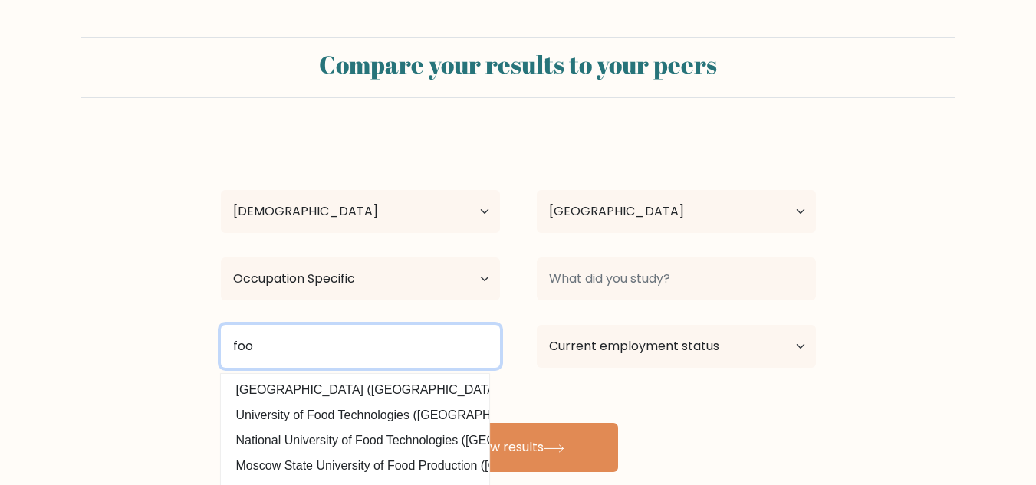
drag, startPoint x: 272, startPoint y: 350, endPoint x: 219, endPoint y: 347, distance: 53.8
click at [219, 347] on div "foo Fooyin University (Taiwan) University of Food Technologies (Bulgaria) Natio…" at bounding box center [360, 346] width 316 height 55
type input "m"
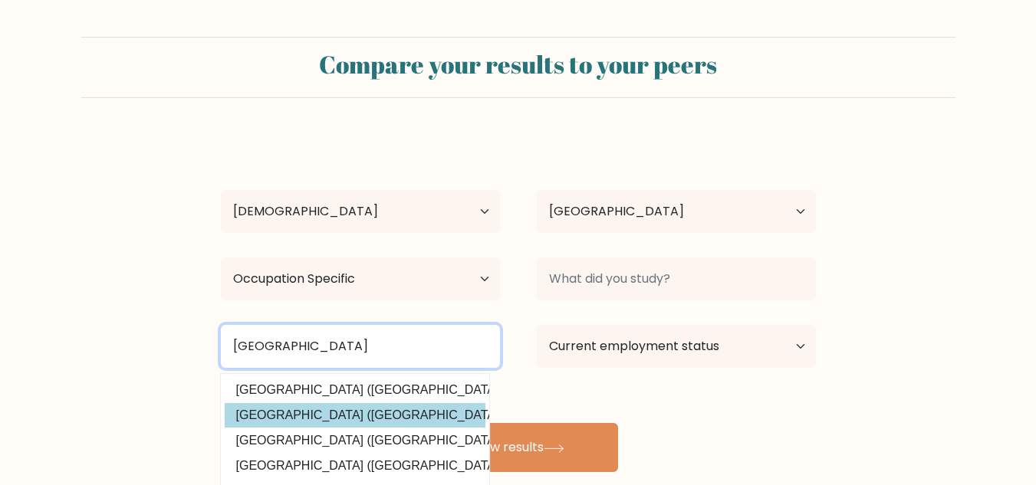
type input "Mindanao"
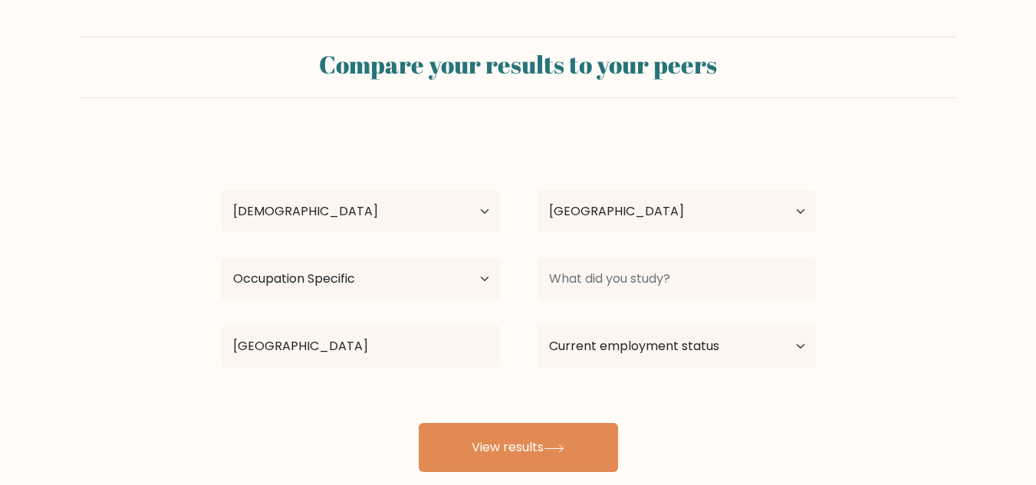
click at [332, 420] on div "Bernadette Mondoñedo Age Under 18 years old 18-24 years old 25-34 years old 35-…" at bounding box center [519, 303] width 614 height 337
click at [796, 348] on select "Current employment status Employed Student Retired Other / prefer not to answer" at bounding box center [676, 346] width 279 height 43
select select "other"
click at [537, 325] on select "Current employment status Employed Student Retired Other / prefer not to answer" at bounding box center [676, 346] width 279 height 43
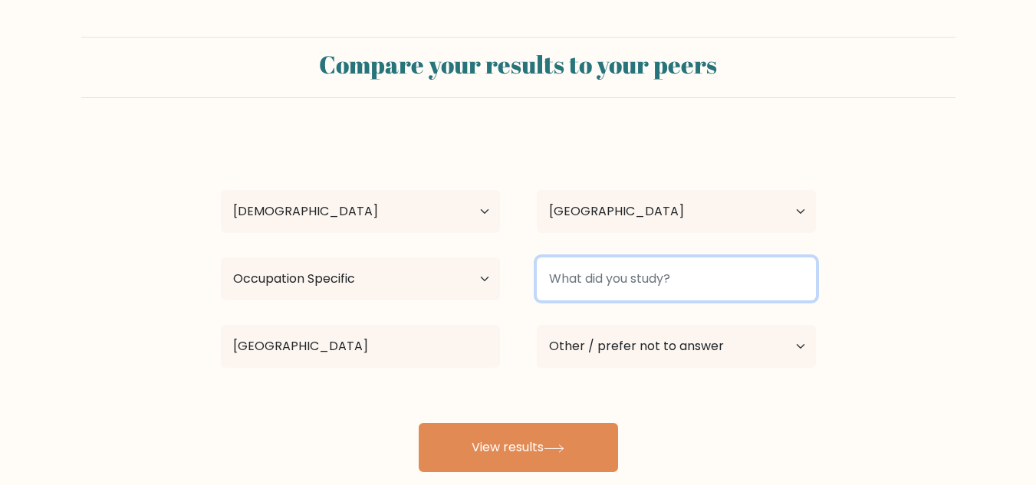
click at [616, 285] on input at bounding box center [676, 279] width 279 height 43
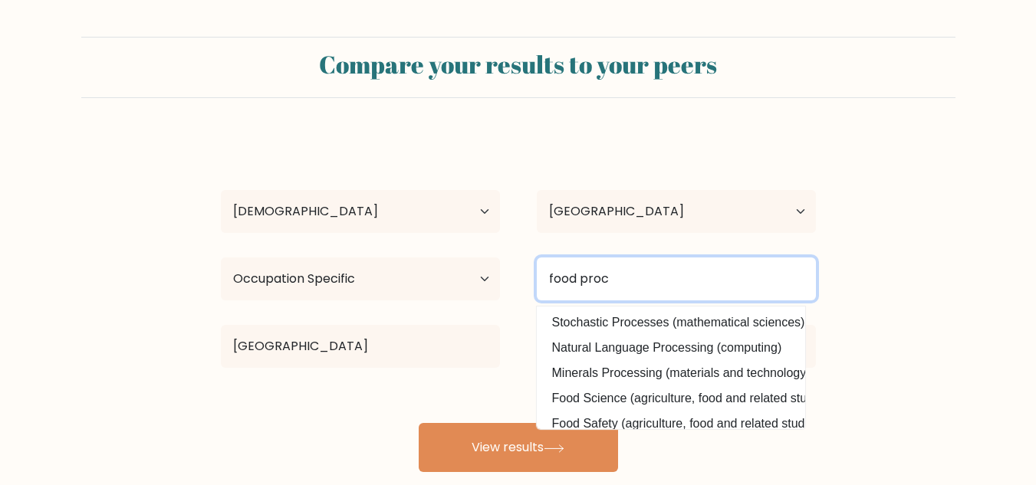
click at [616, 284] on input "food proc" at bounding box center [676, 279] width 279 height 43
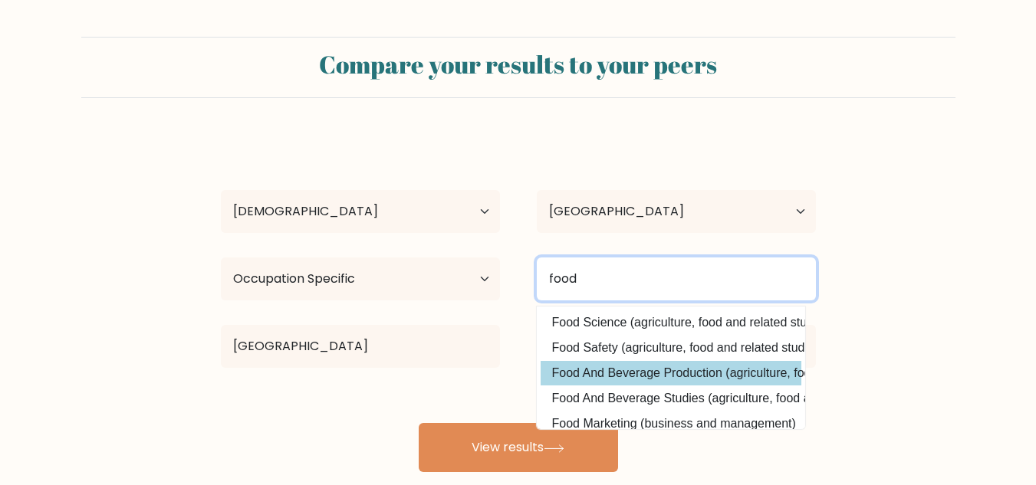
type input "food"
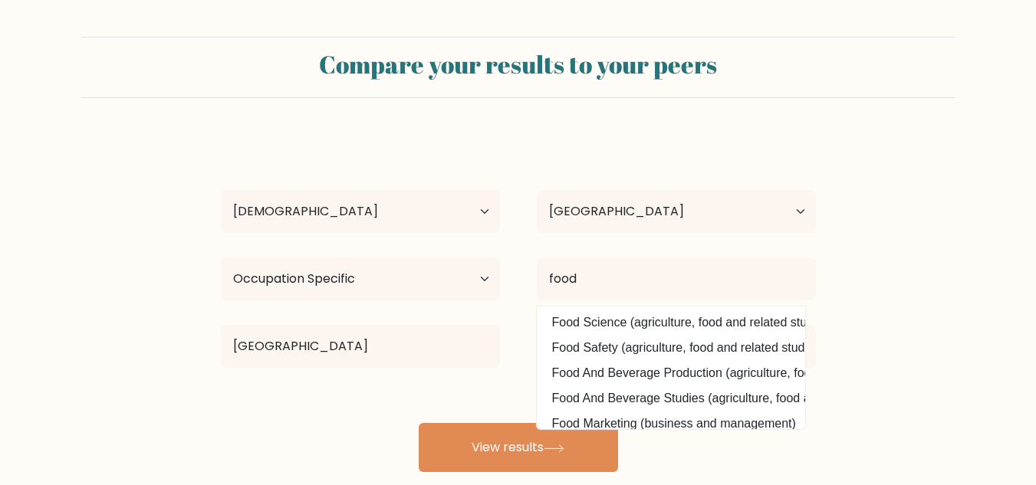
click at [658, 377] on div "Bernadette Mondoñedo Age Under 18 years old 18-24 years old 25-34 years old 35-…" at bounding box center [519, 303] width 614 height 337
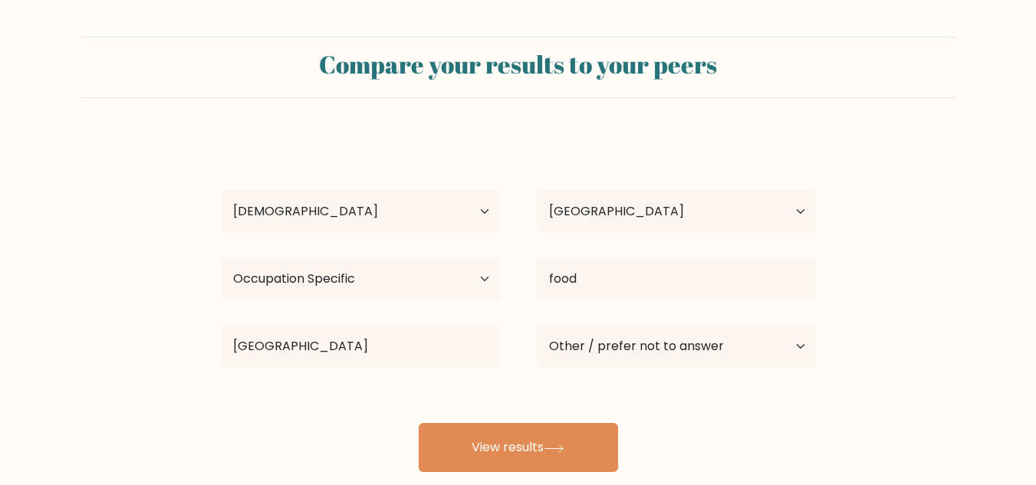
scroll to position [96, 0]
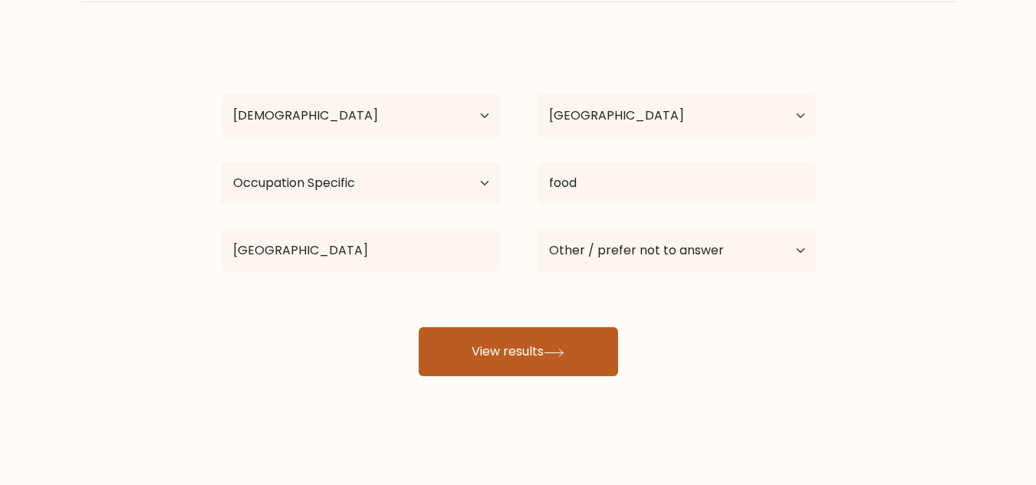
click at [562, 347] on button "View results" at bounding box center [518, 351] width 199 height 49
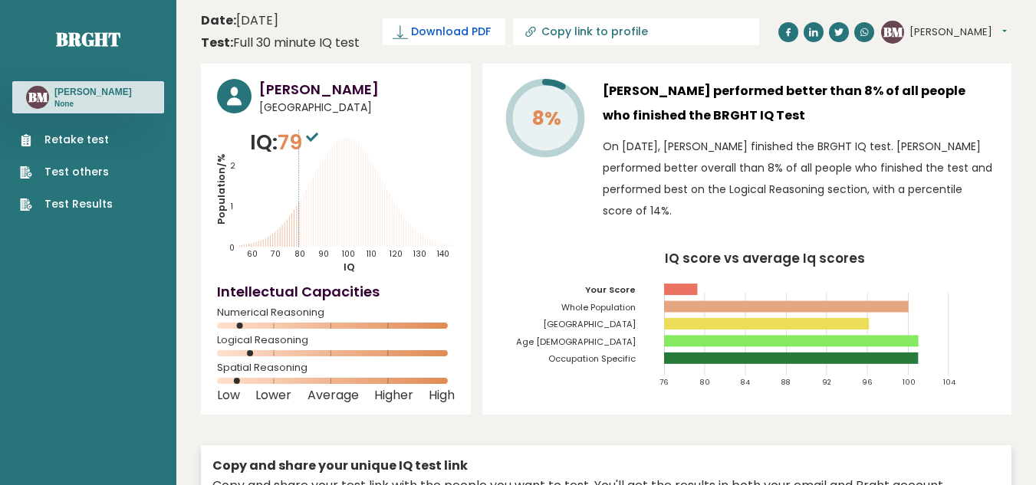
click at [454, 31] on span "Download PDF" at bounding box center [451, 32] width 80 height 16
